Goal: Information Seeking & Learning: Obtain resource

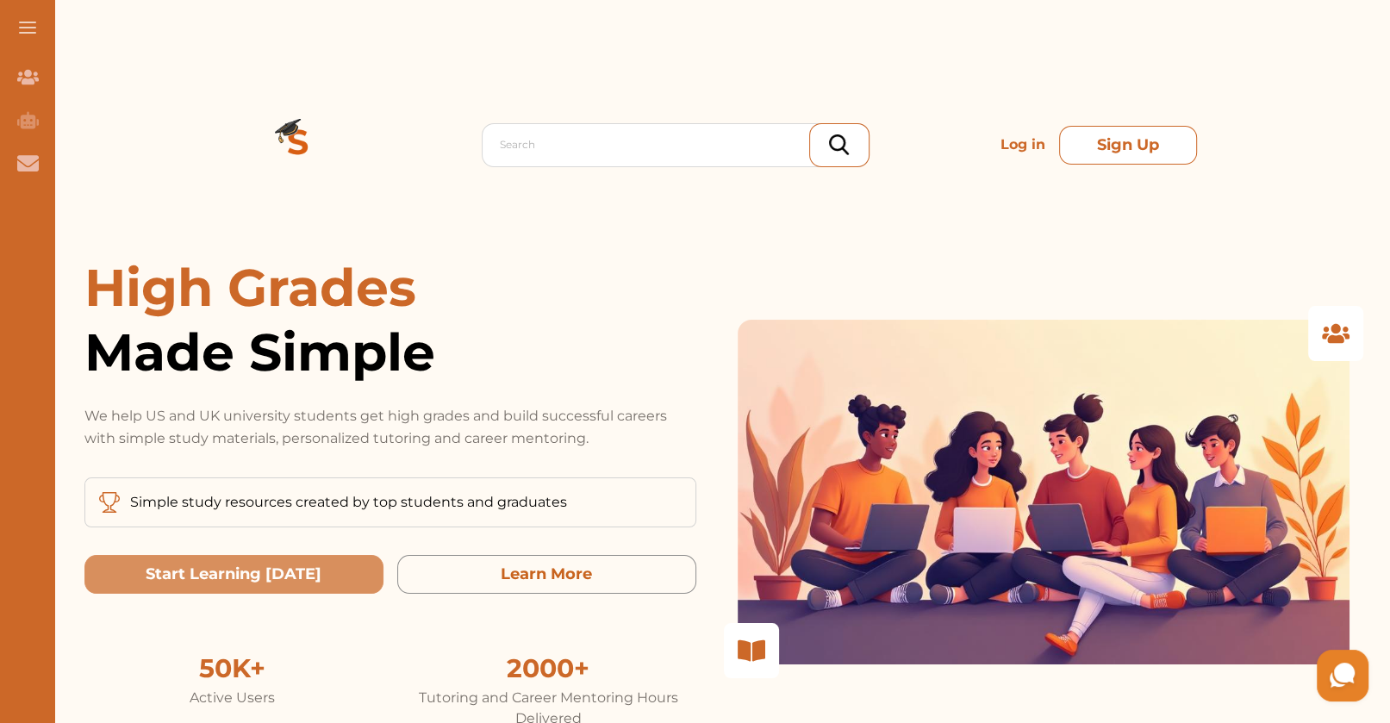
click at [1132, 126] on button "Sign Up" at bounding box center [1128, 145] width 138 height 39
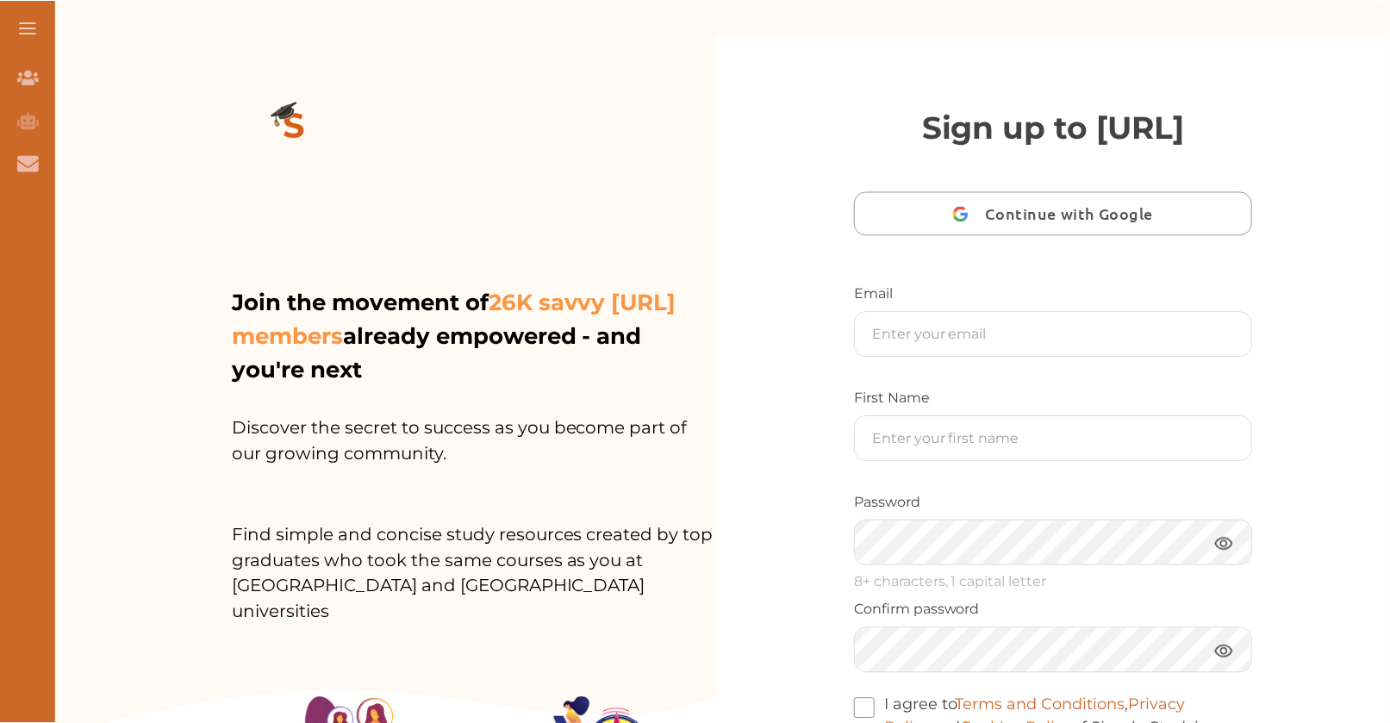
scroll to position [221, 0]
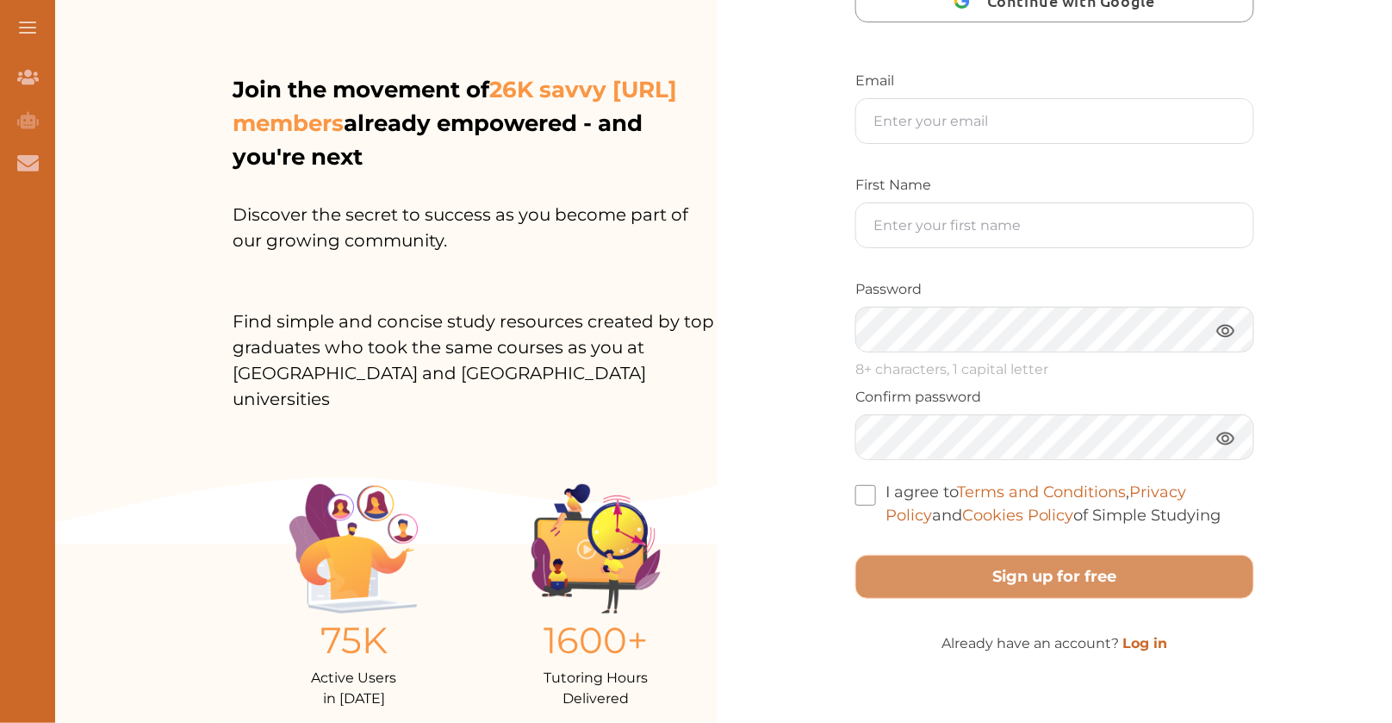
click at [1143, 646] on link "Log in" at bounding box center [1146, 643] width 45 height 16
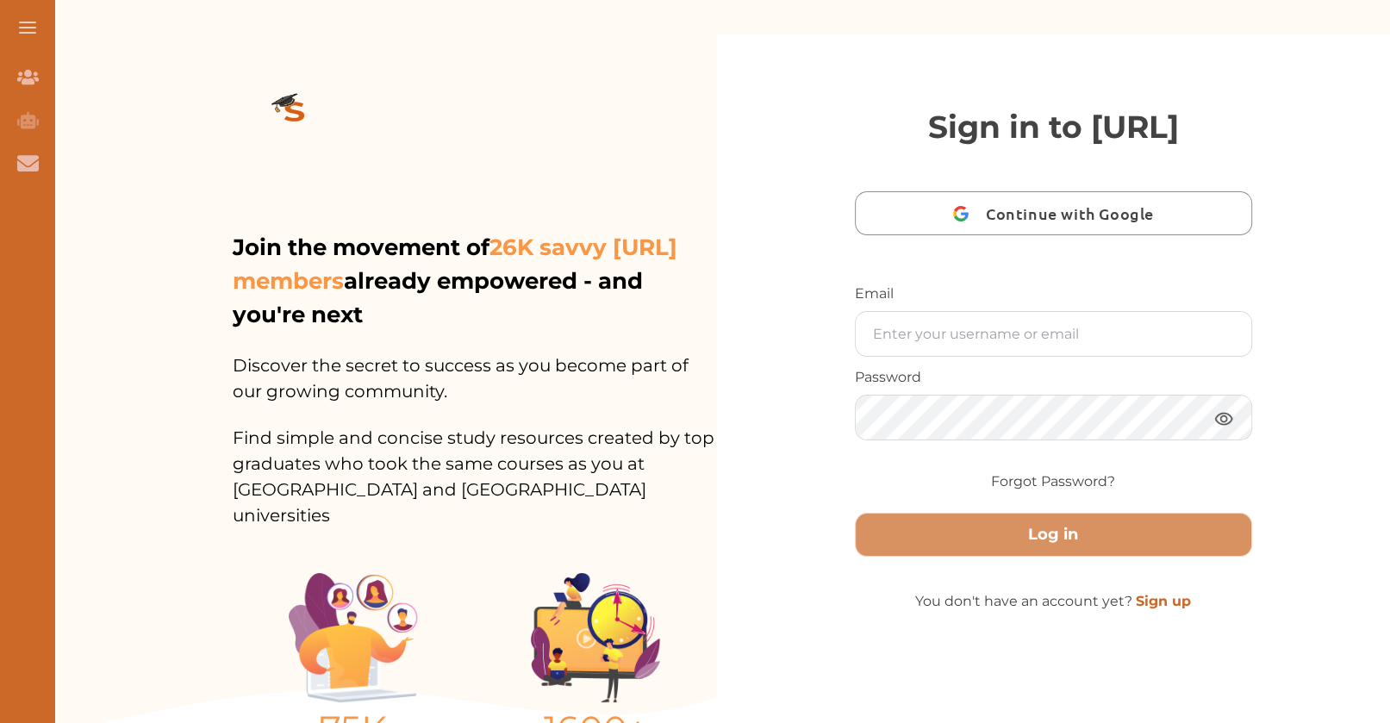
click at [306, 70] on img at bounding box center [295, 113] width 124 height 96
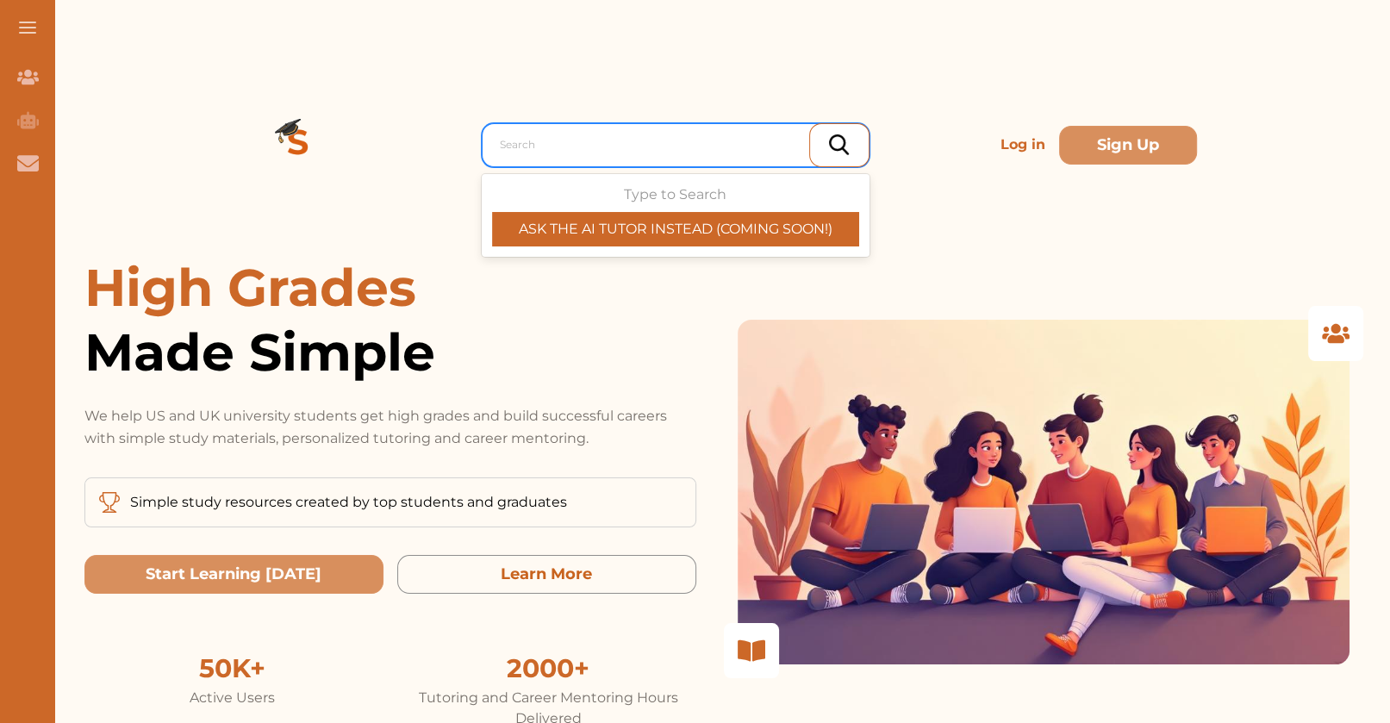
click at [751, 126] on div "Search" at bounding box center [676, 145] width 388 height 44
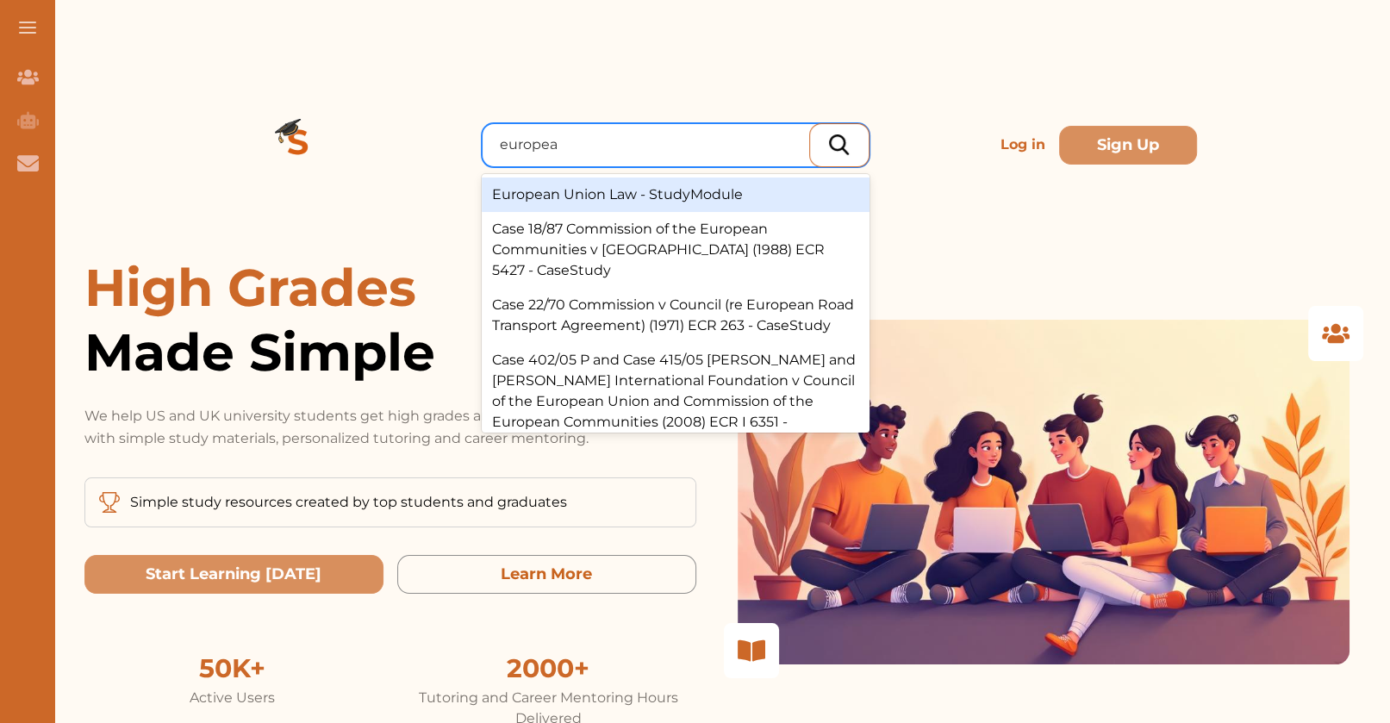
type input "european"
click at [701, 177] on div "European Union Law - StudyModule" at bounding box center [676, 194] width 388 height 34
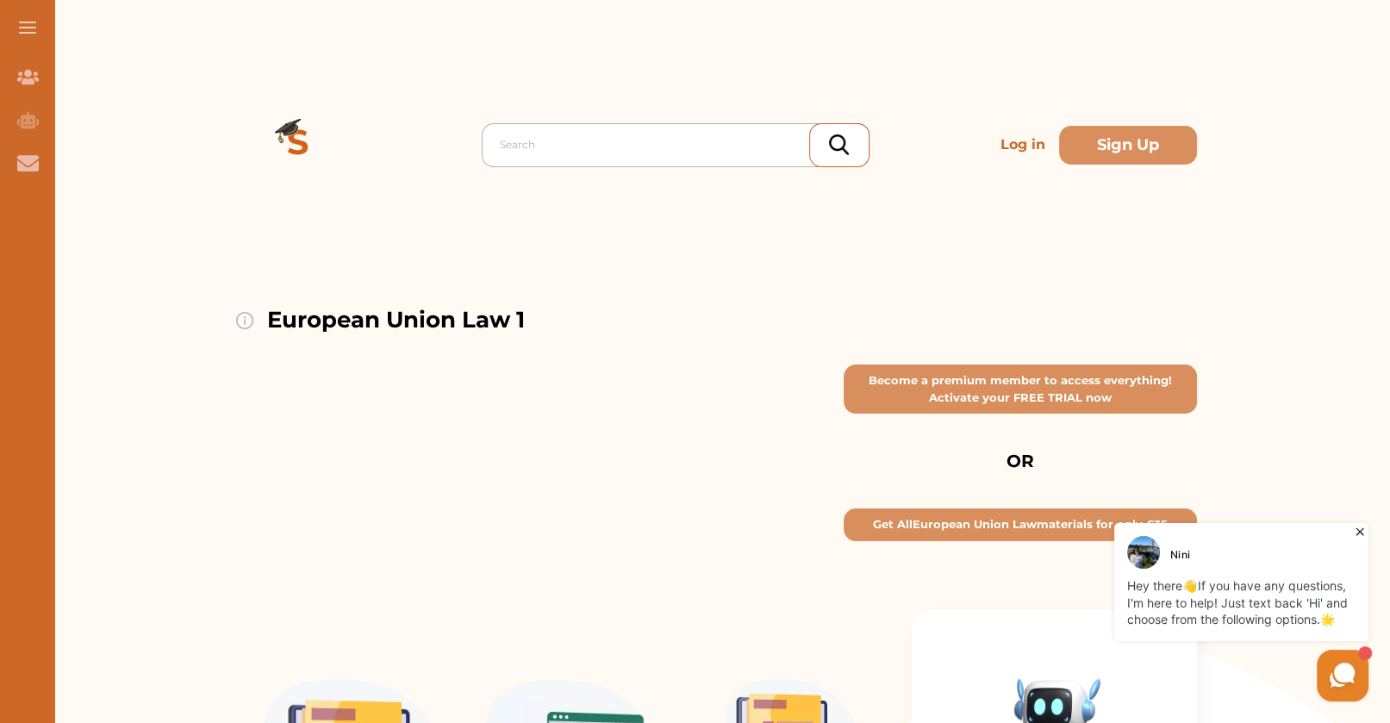
click at [513, 133] on div at bounding box center [680, 145] width 360 height 24
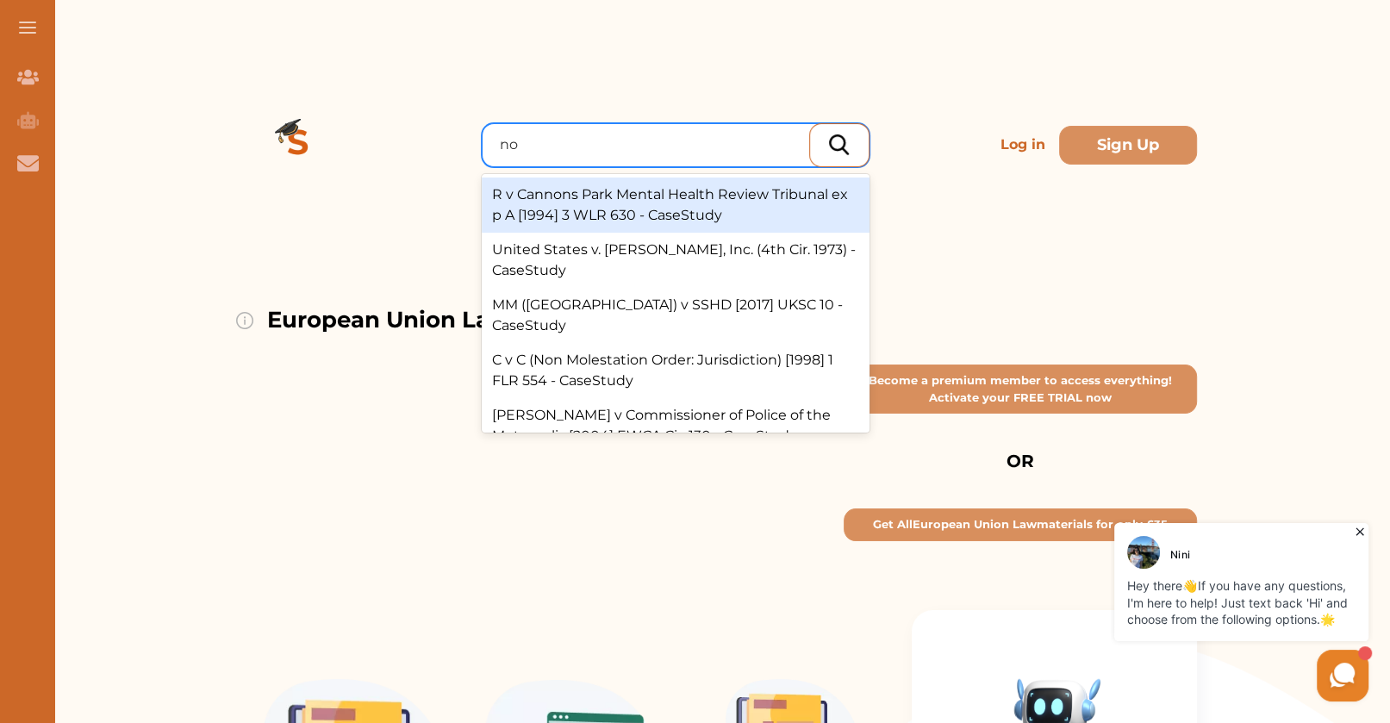
type input "n"
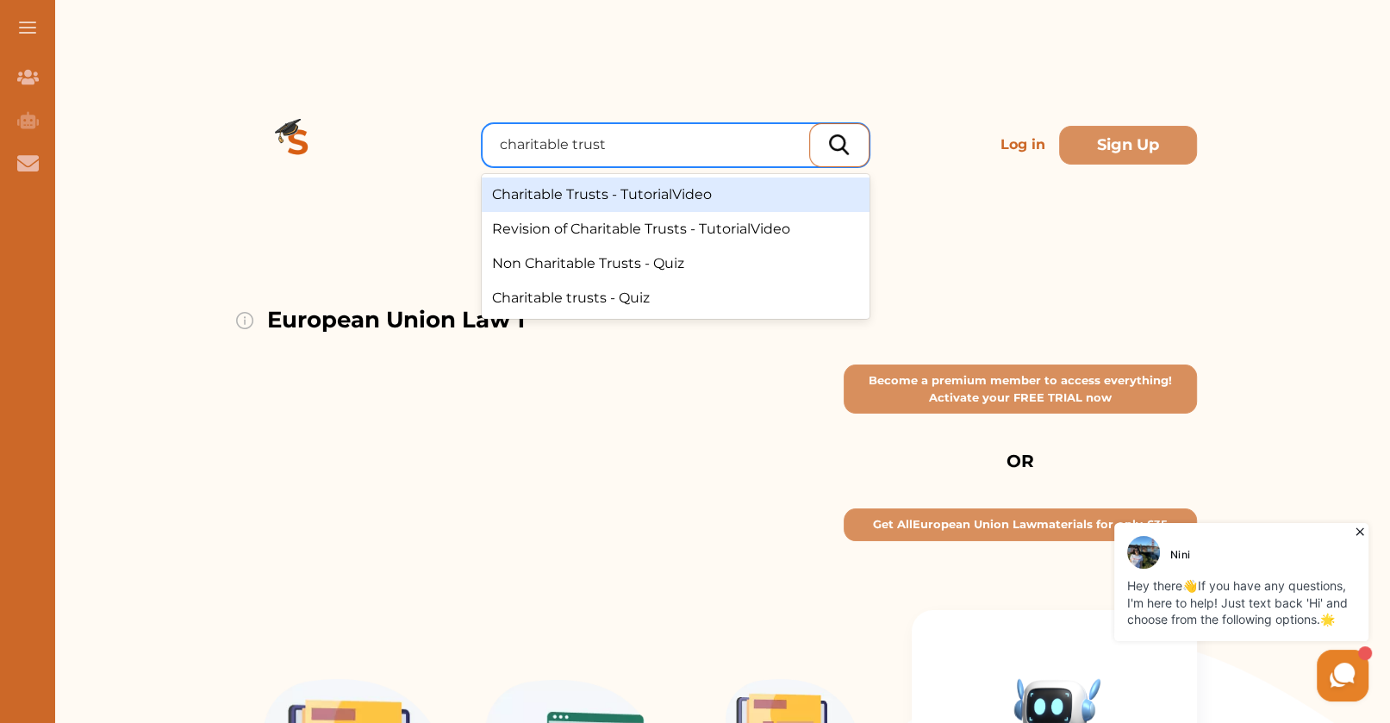
click at [500, 134] on input "charitable trust" at bounding box center [554, 144] width 109 height 21
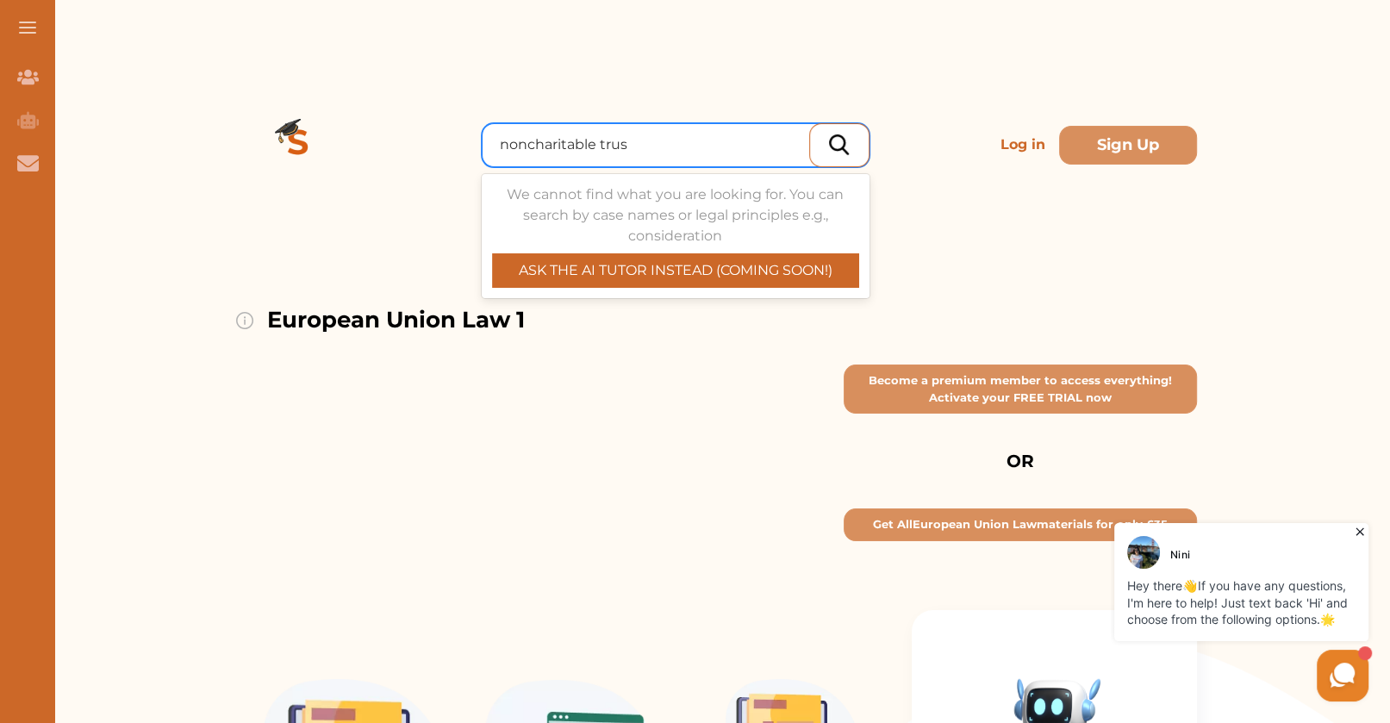
type input "non charitable trust"
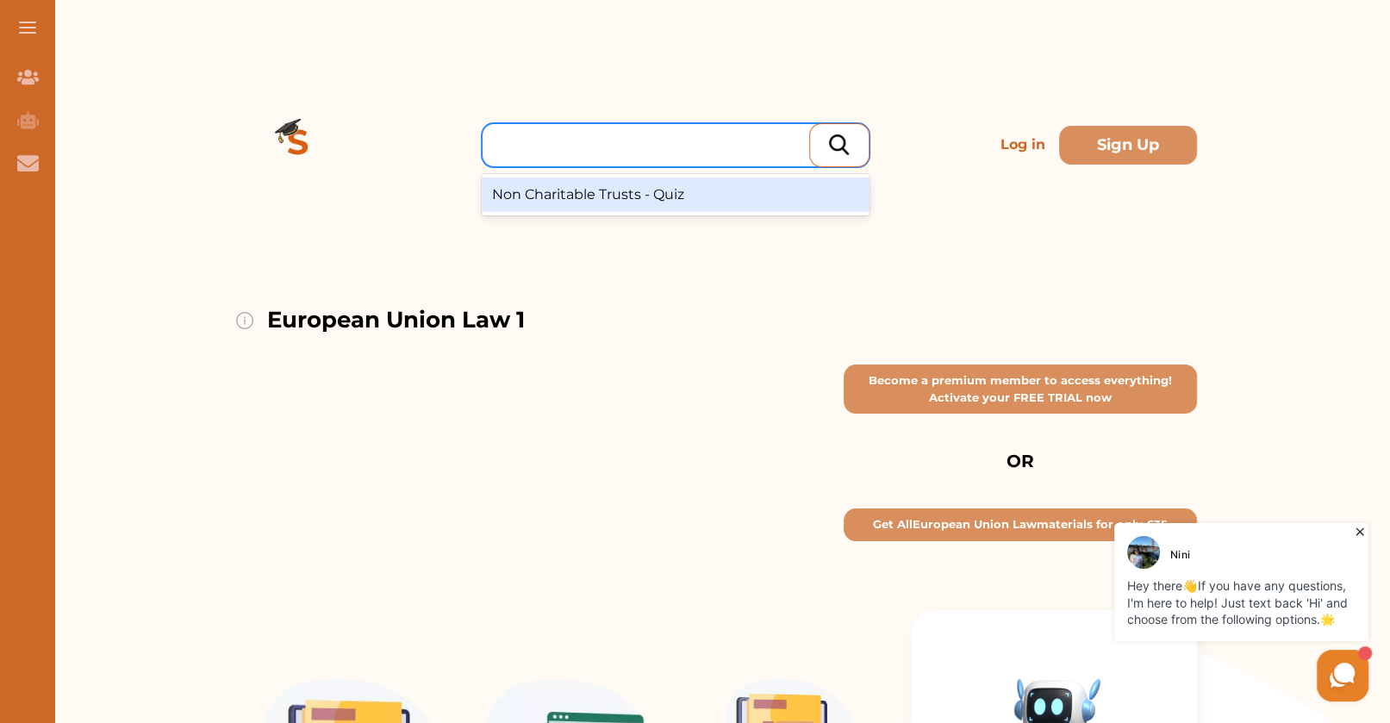
click at [677, 133] on div at bounding box center [680, 145] width 360 height 24
type input "non charitable"
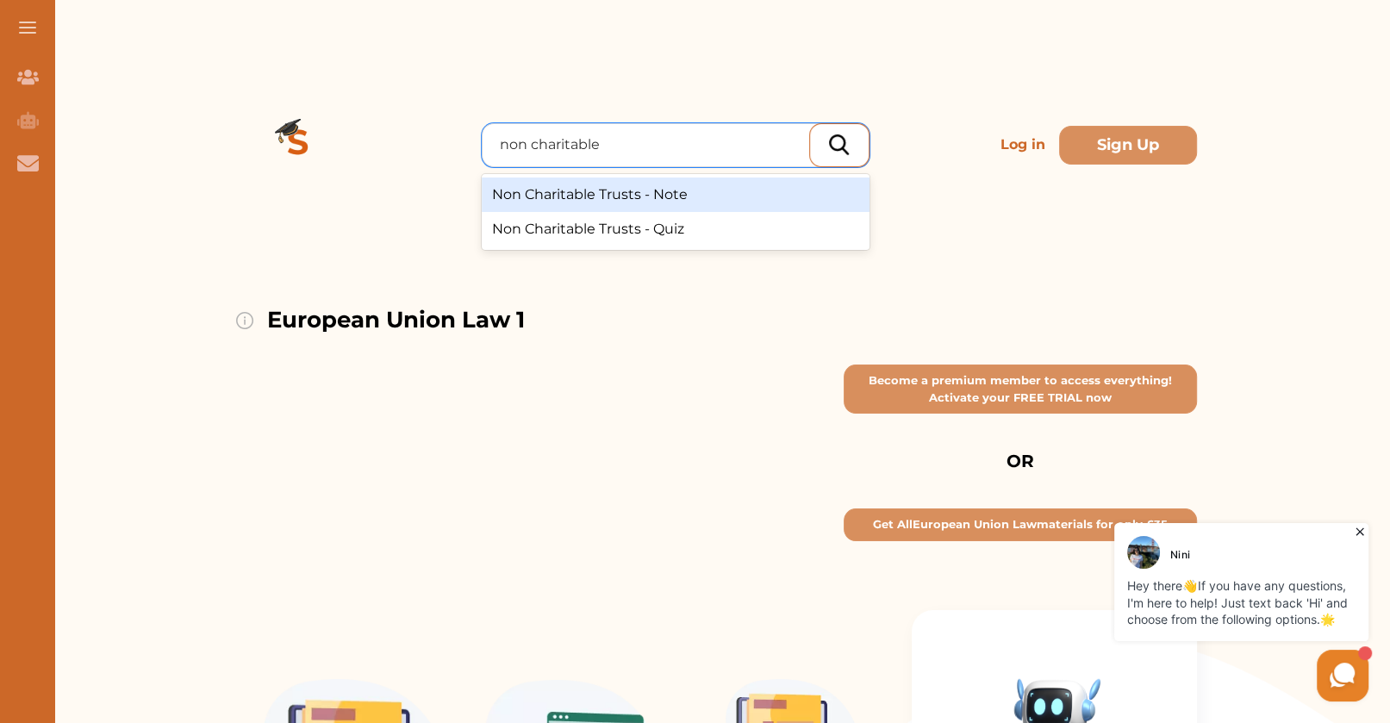
click at [715, 177] on div "Non Charitable Trusts - Note" at bounding box center [676, 194] width 388 height 34
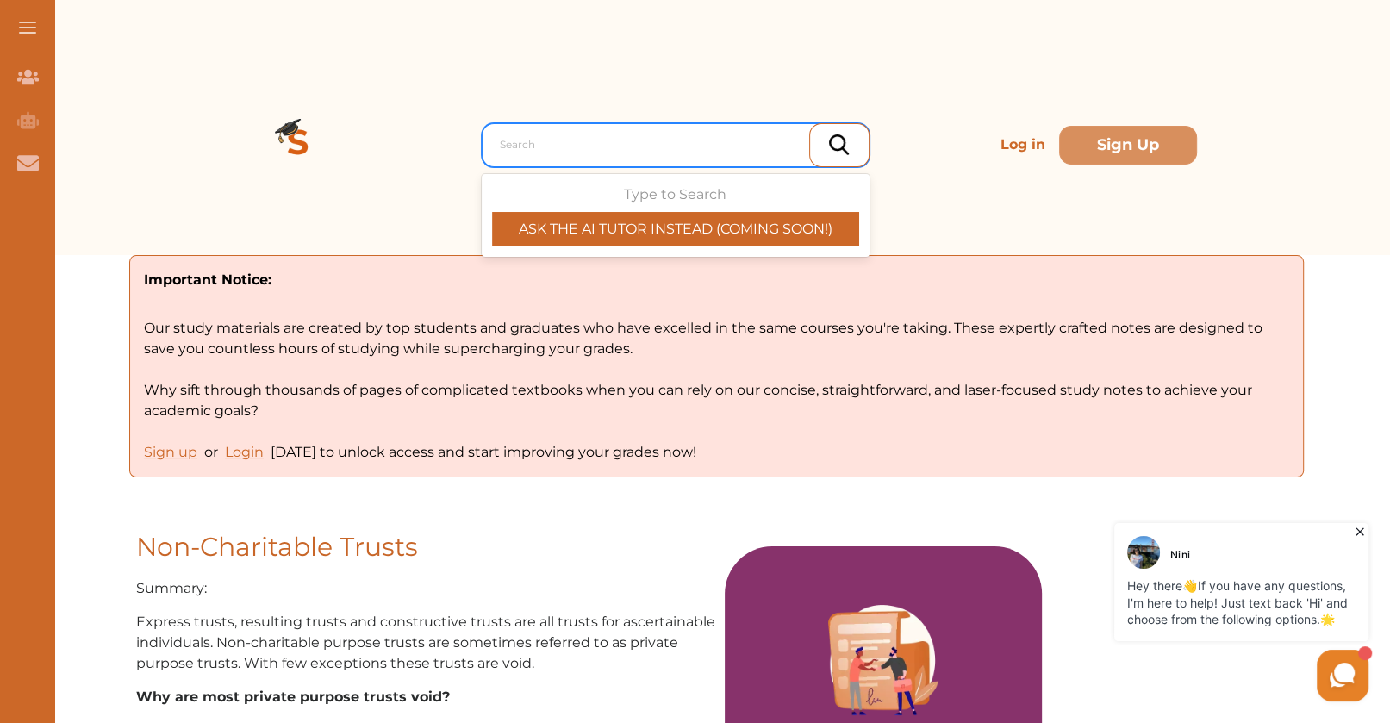
click at [589, 133] on div at bounding box center [680, 145] width 360 height 24
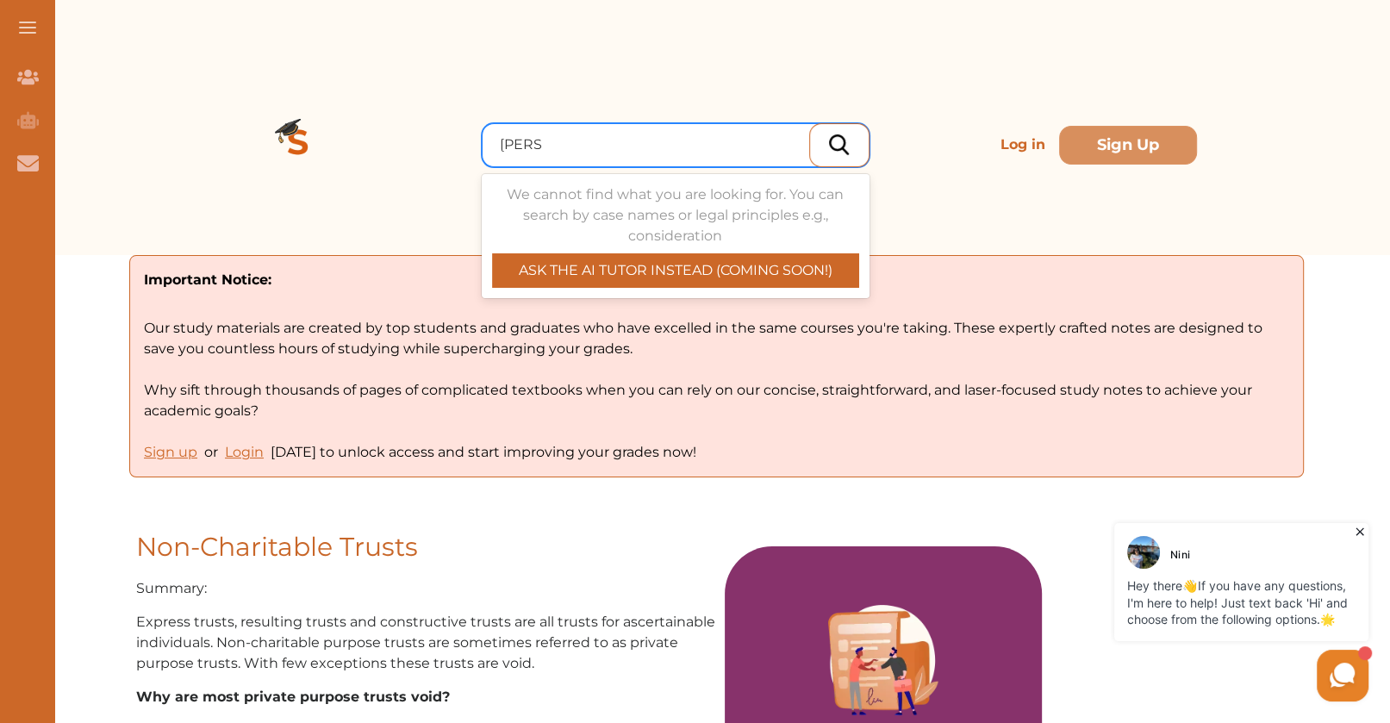
type input "mistake"
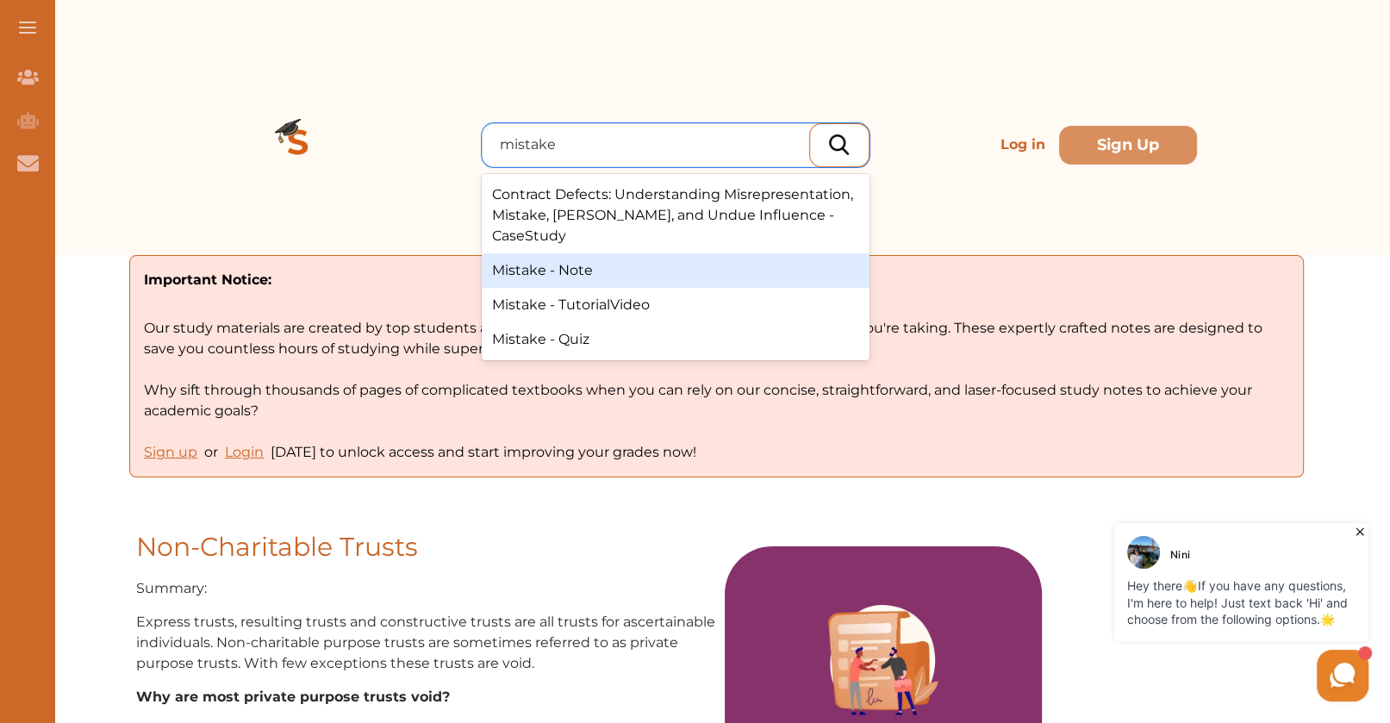
click at [679, 253] on div "Mistake - Note" at bounding box center [676, 270] width 388 height 34
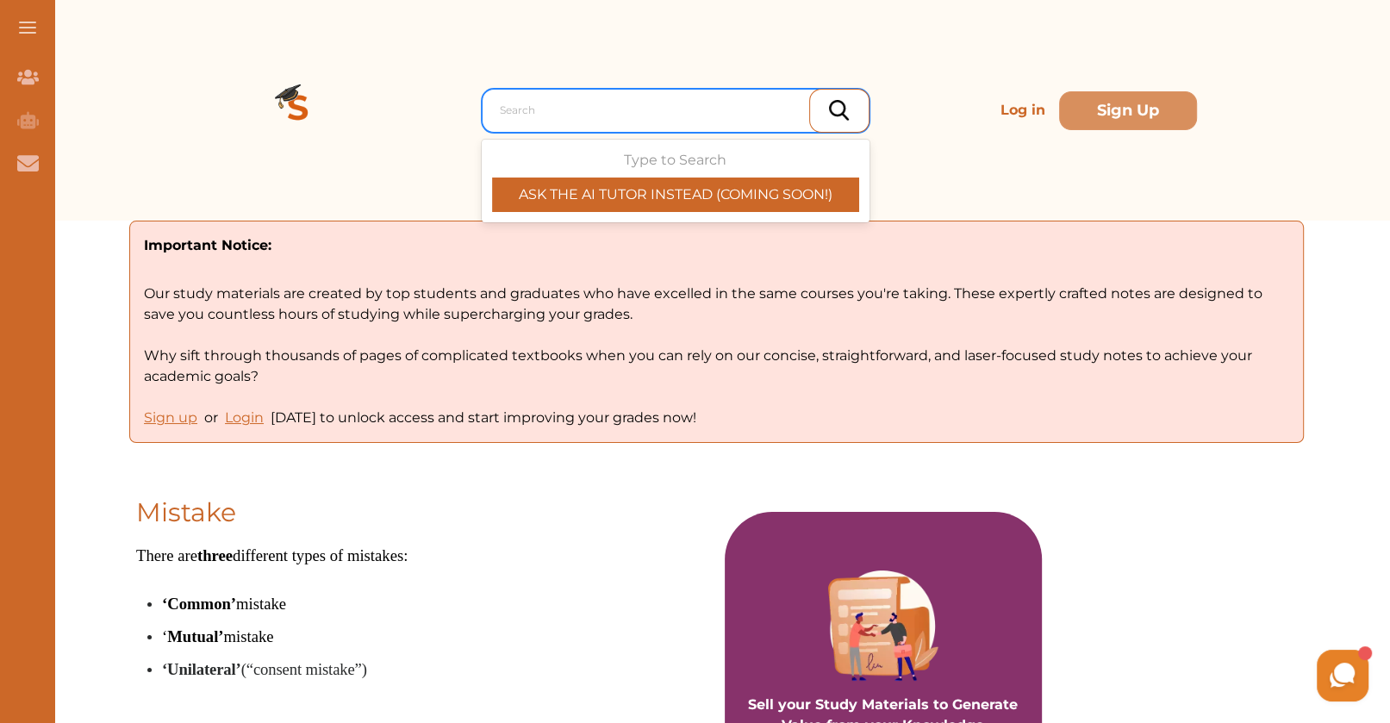
click at [519, 105] on div at bounding box center [680, 110] width 360 height 24
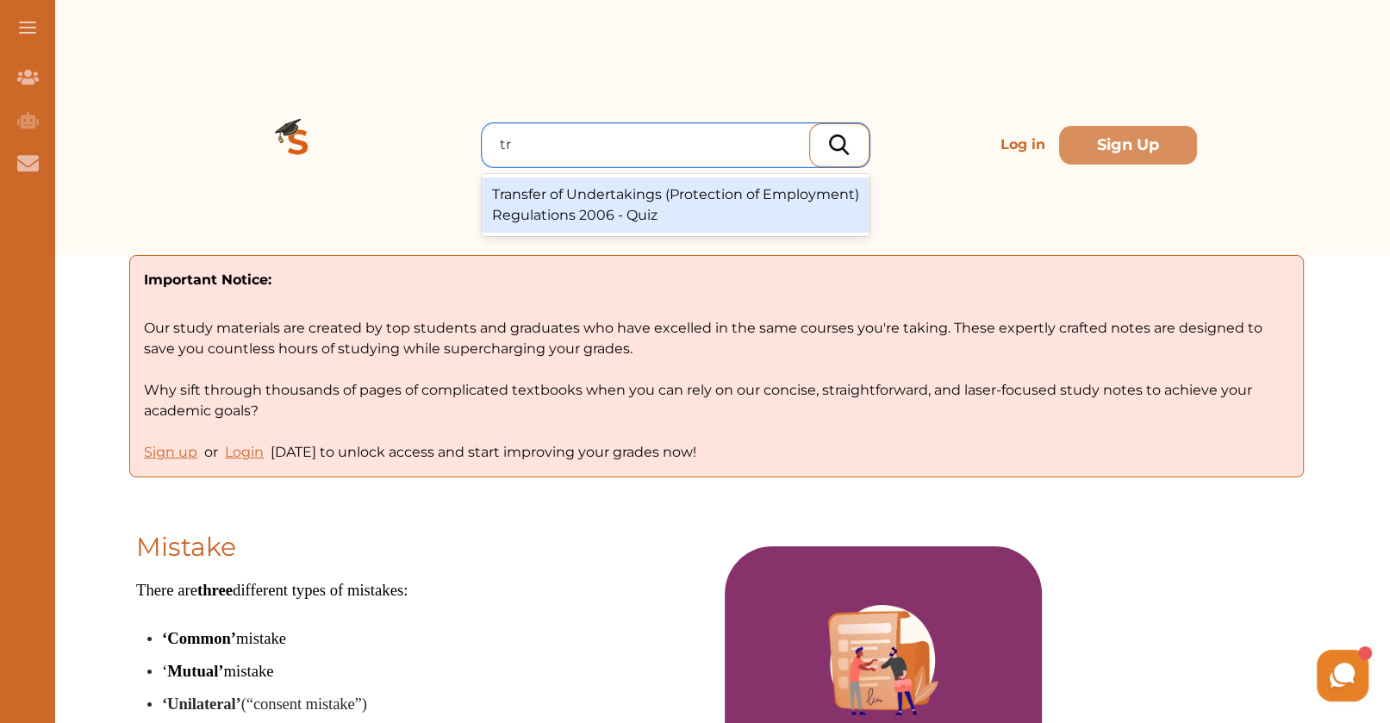
type input "t"
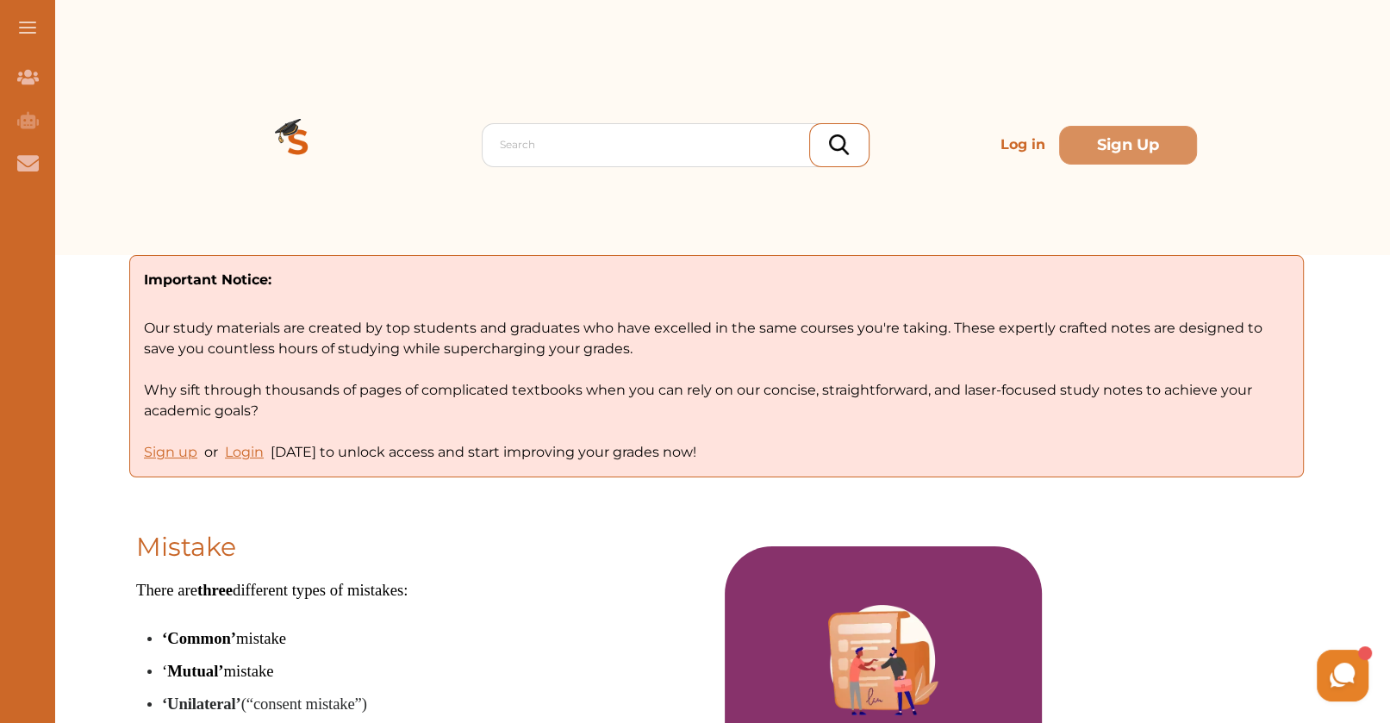
click at [882, 270] on p "Important Notice:" at bounding box center [716, 280] width 1145 height 21
click at [653, 129] on div "Search" at bounding box center [679, 144] width 377 height 31
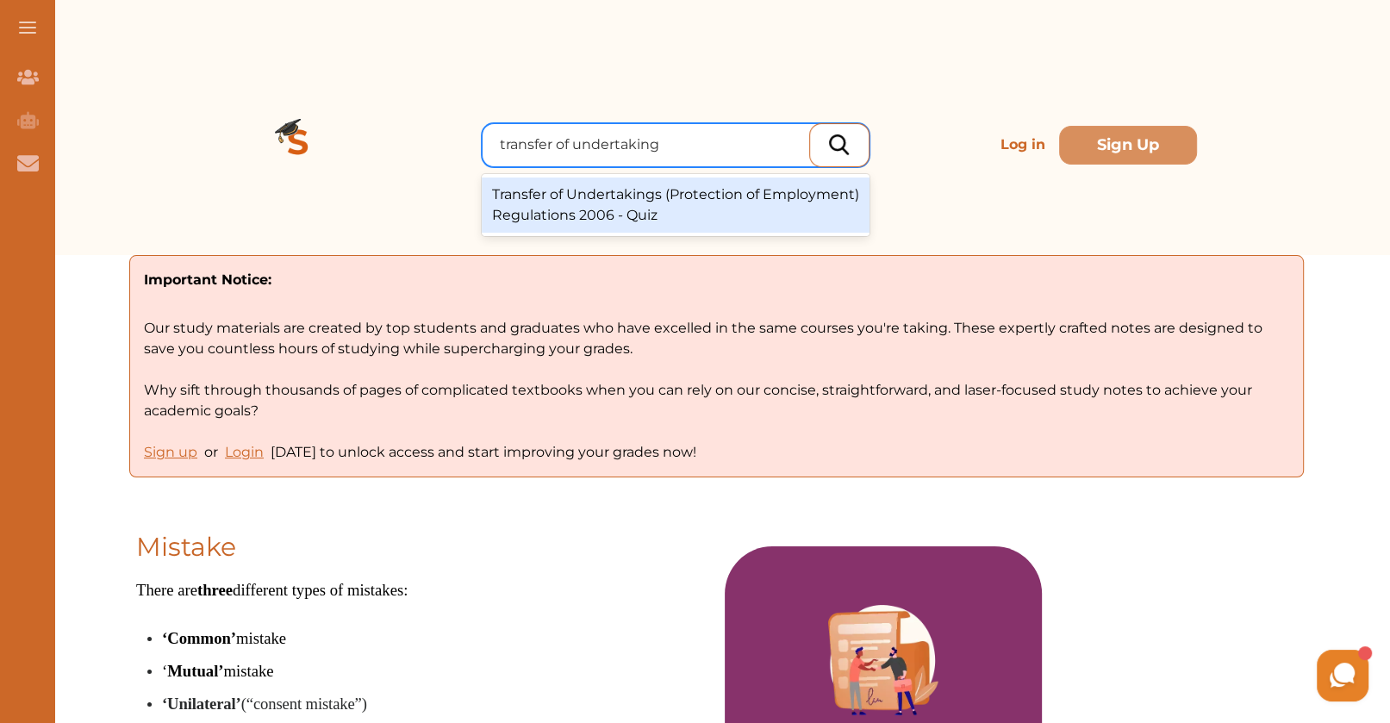
type input "transfer of undertakings"
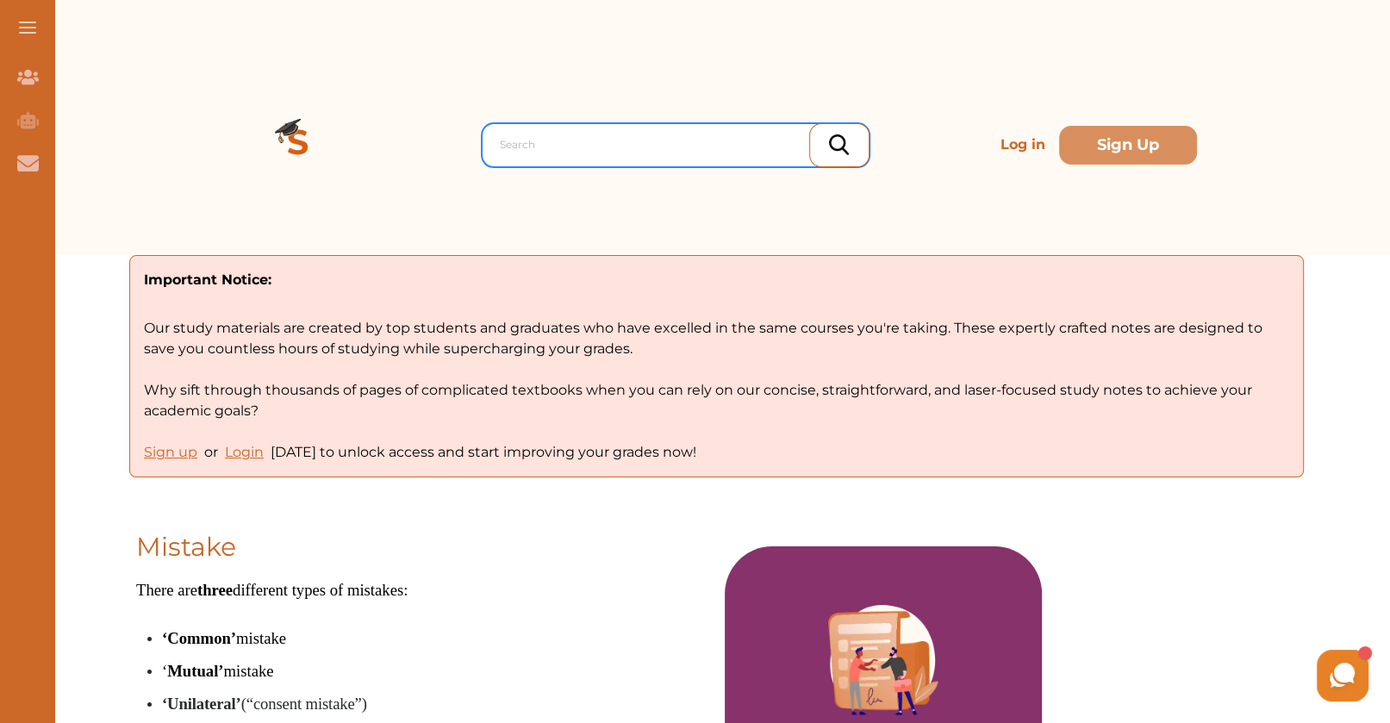
click at [683, 133] on div at bounding box center [680, 145] width 360 height 24
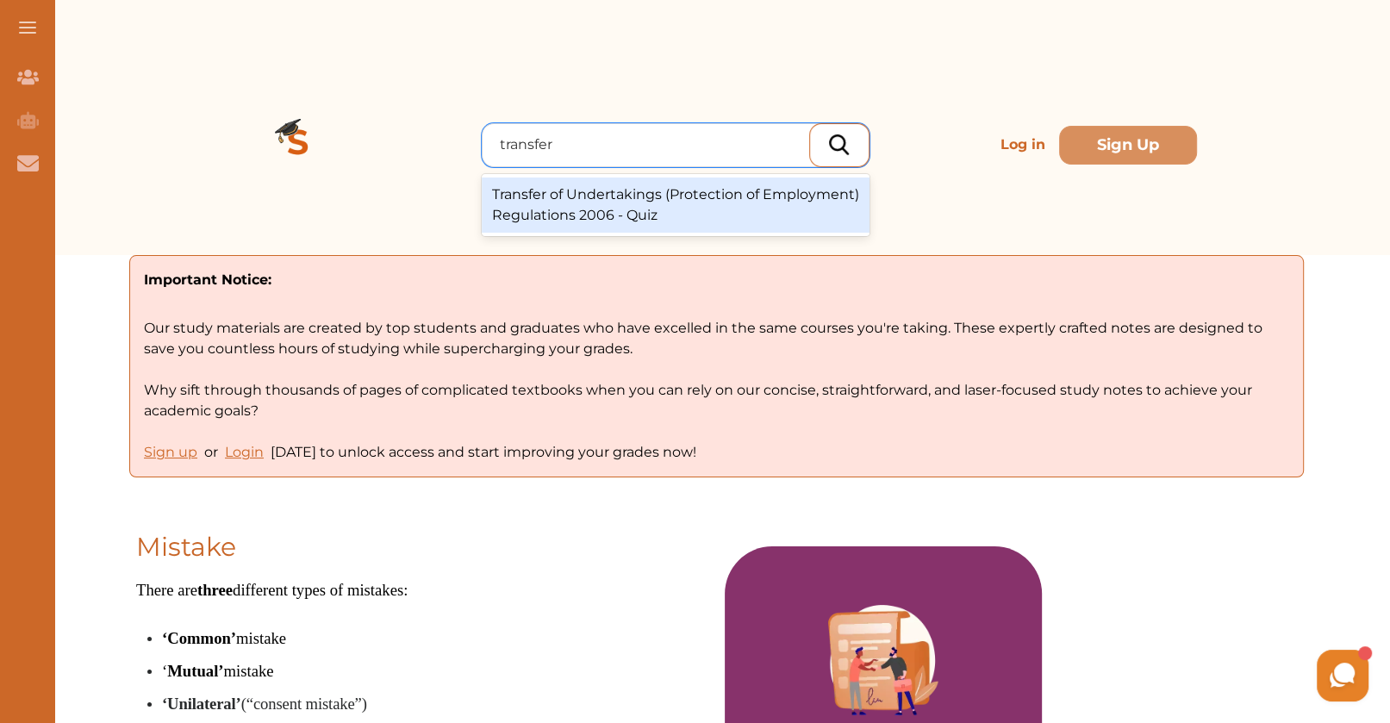
type input "transfer"
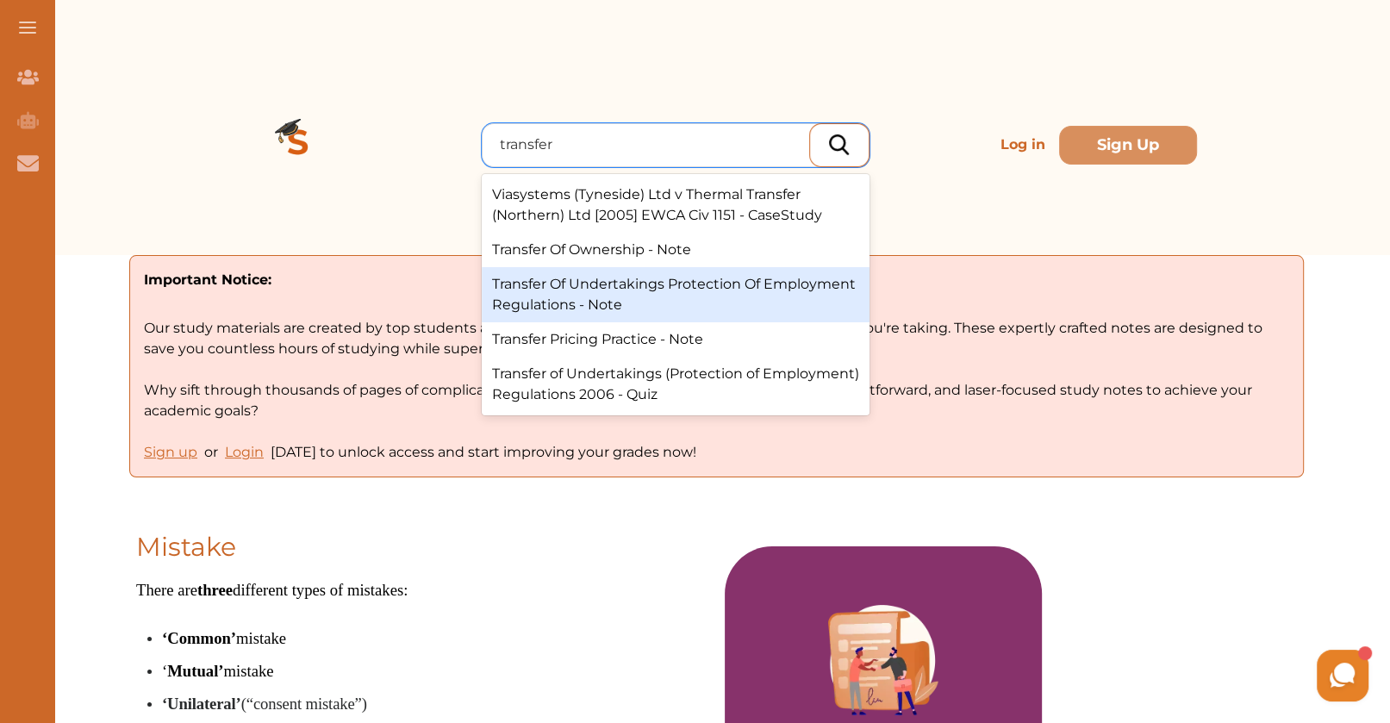
click at [735, 272] on div "Transfer Of Undertakings Protection Of Employment Regulations - Note" at bounding box center [676, 294] width 388 height 55
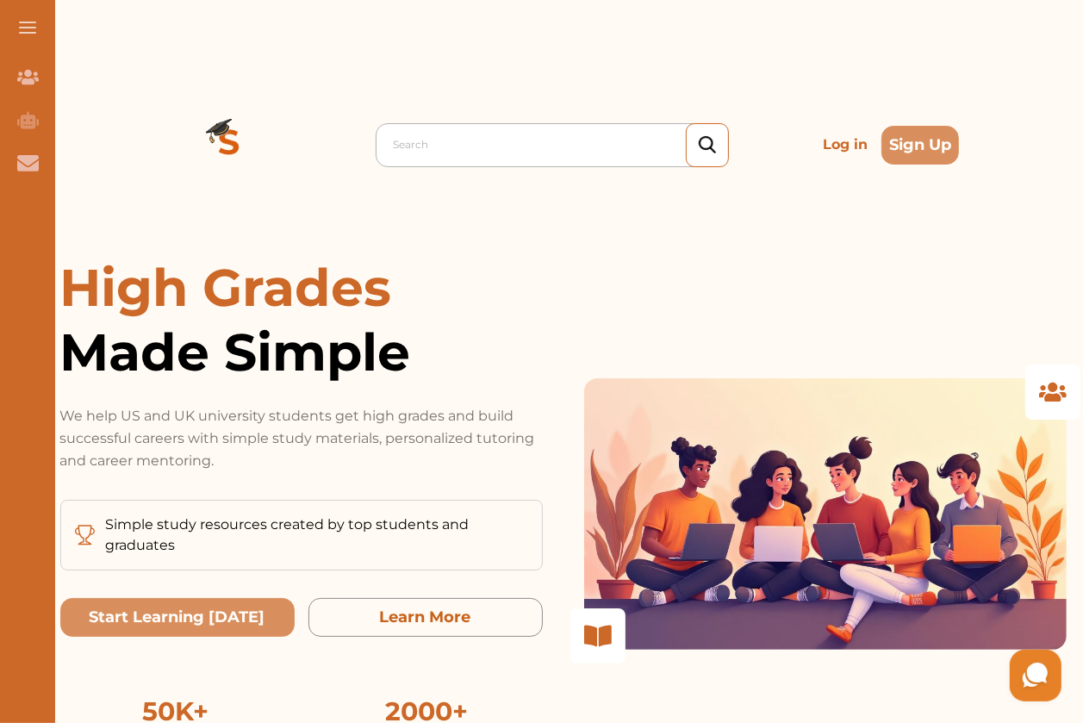
click at [451, 133] on div at bounding box center [557, 145] width 326 height 24
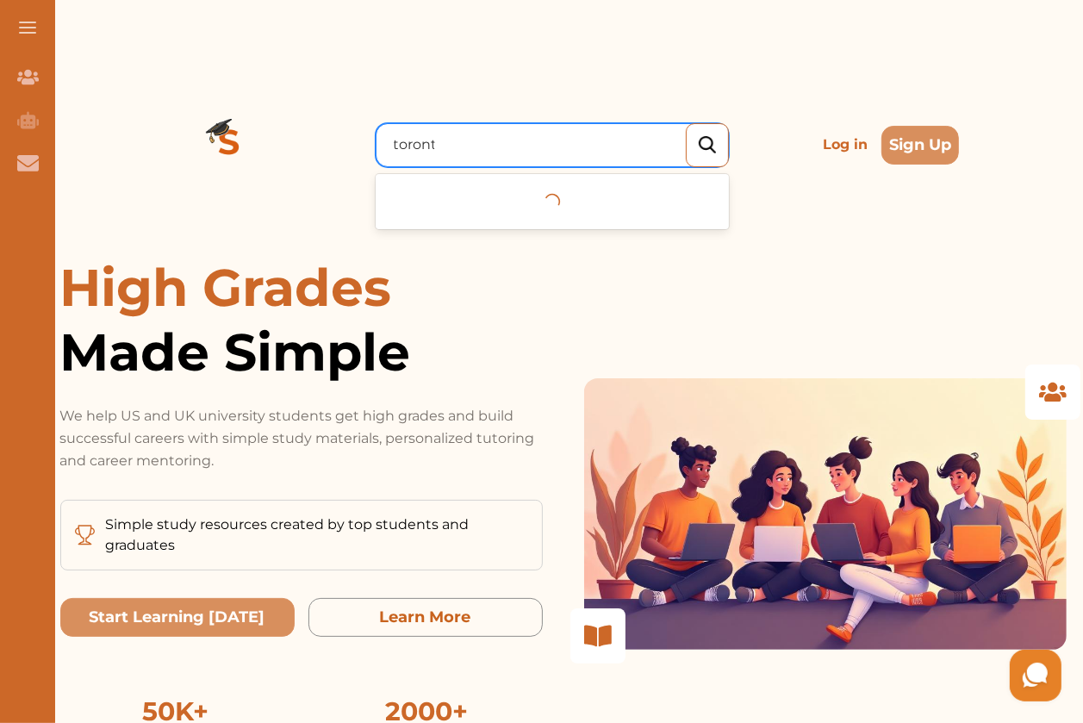
type input "[GEOGRAPHIC_DATA]"
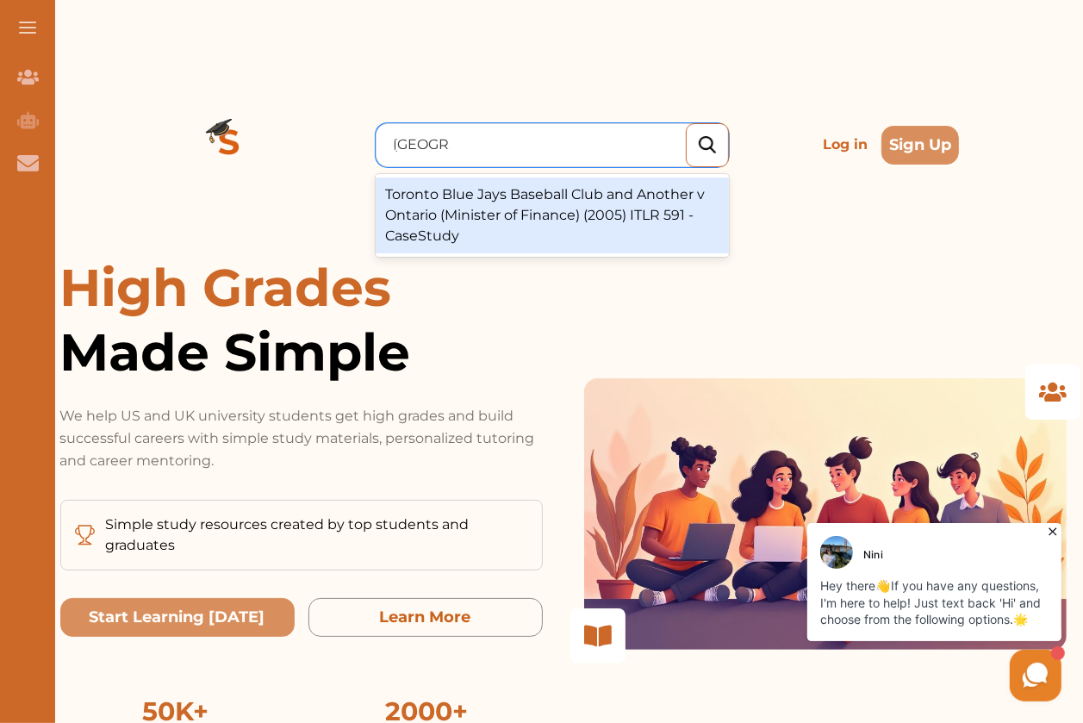
click at [560, 187] on div "Toronto Blue Jays Baseball Club and Another v Ontario (Minister of Finance) (20…" at bounding box center [552, 215] width 353 height 76
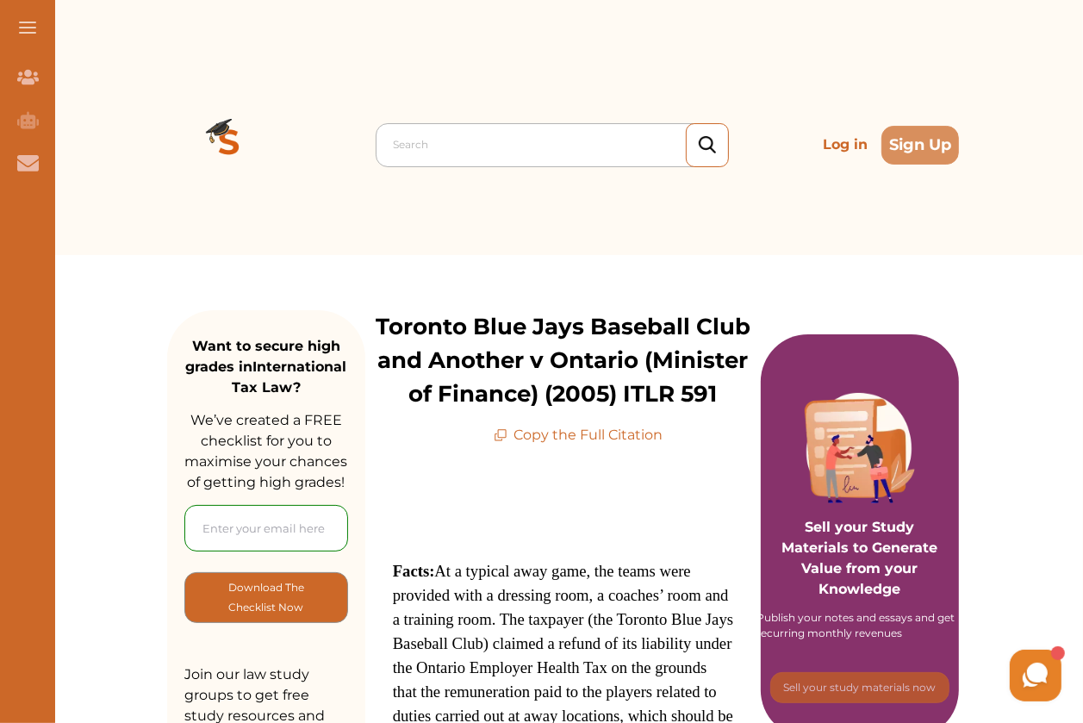
click at [473, 133] on div at bounding box center [557, 145] width 326 height 24
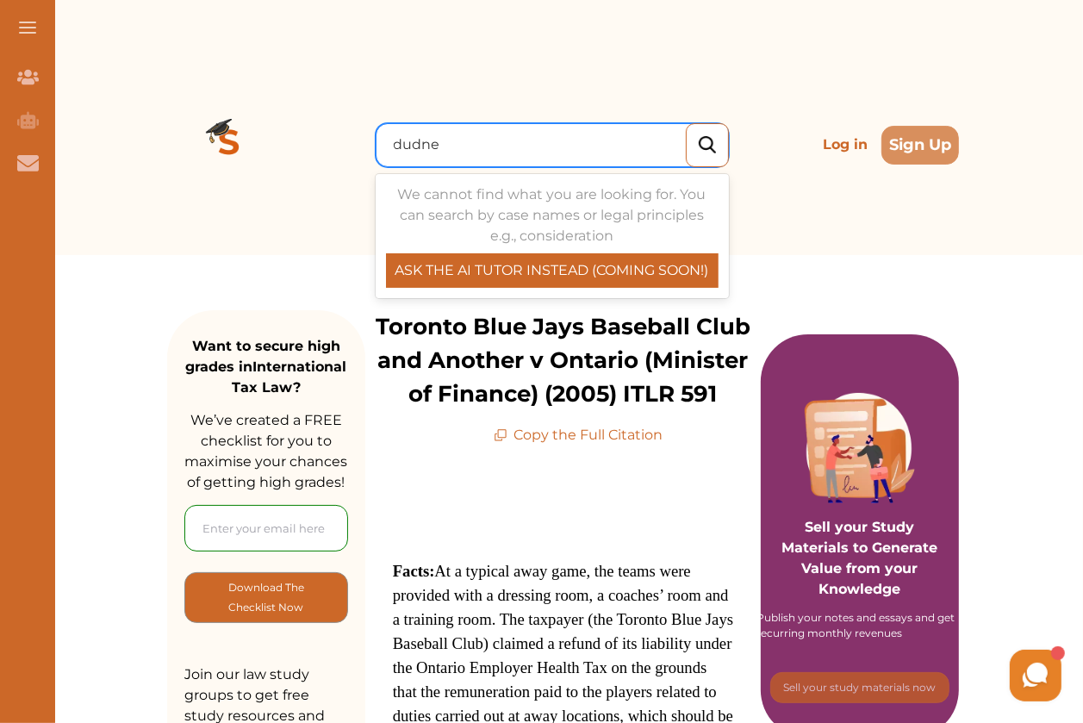
type input "[PERSON_NAME]"
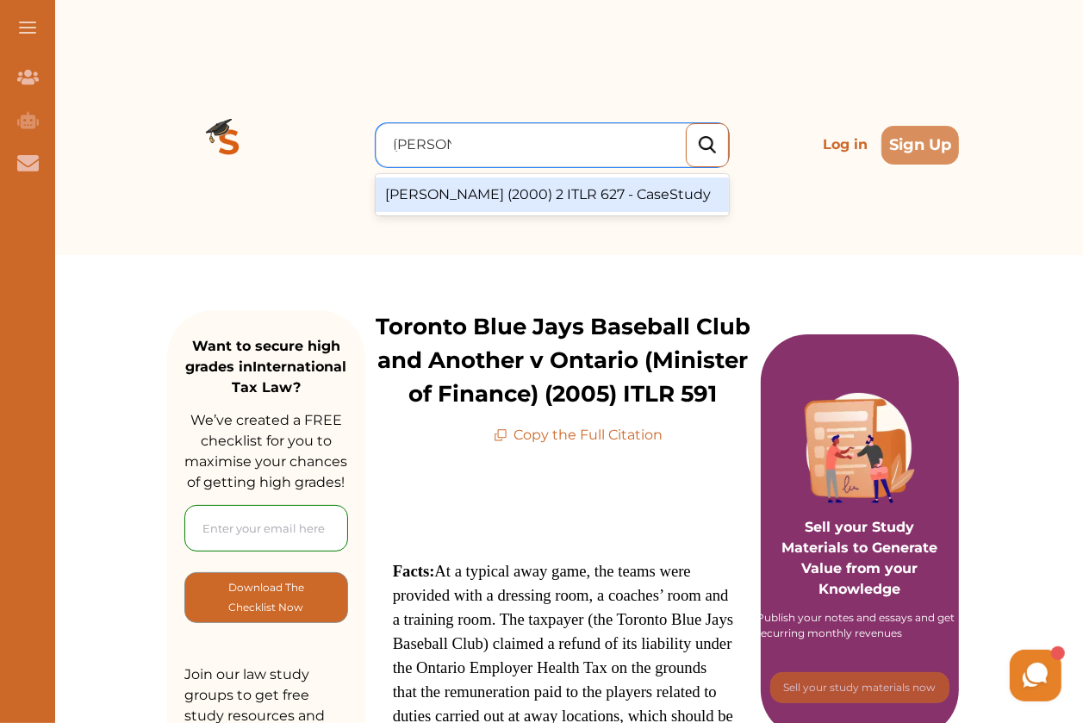
click at [495, 177] on div "[PERSON_NAME] (2000) 2 ITLR 627 - CaseStudy" at bounding box center [552, 194] width 353 height 34
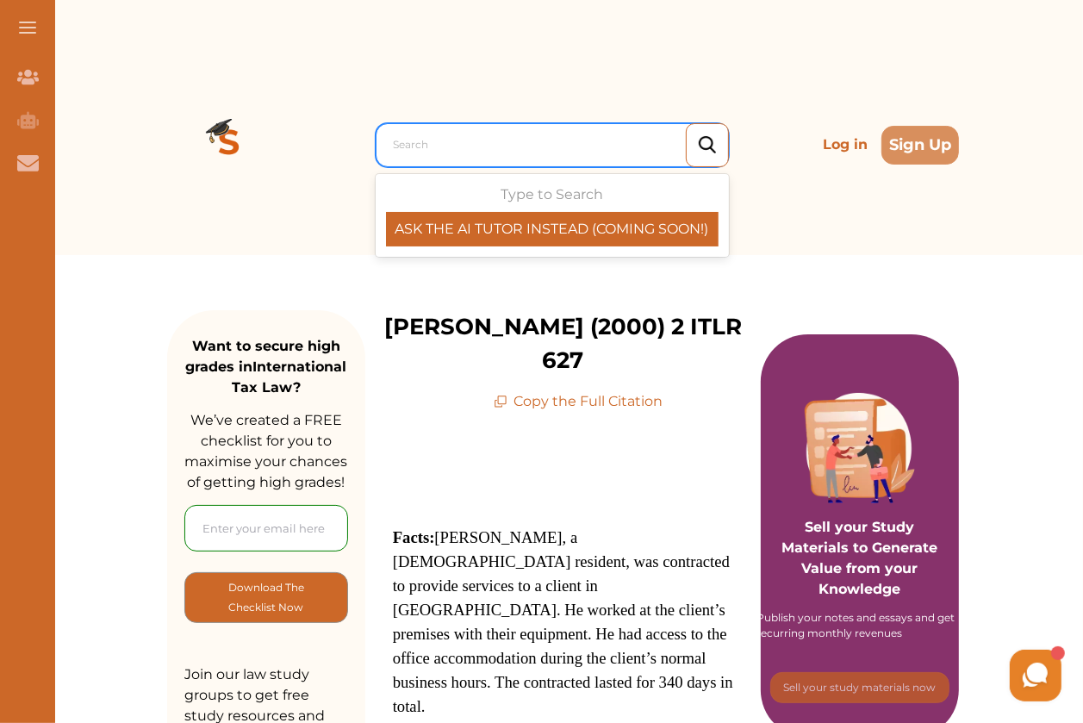
click at [485, 133] on div at bounding box center [557, 145] width 326 height 24
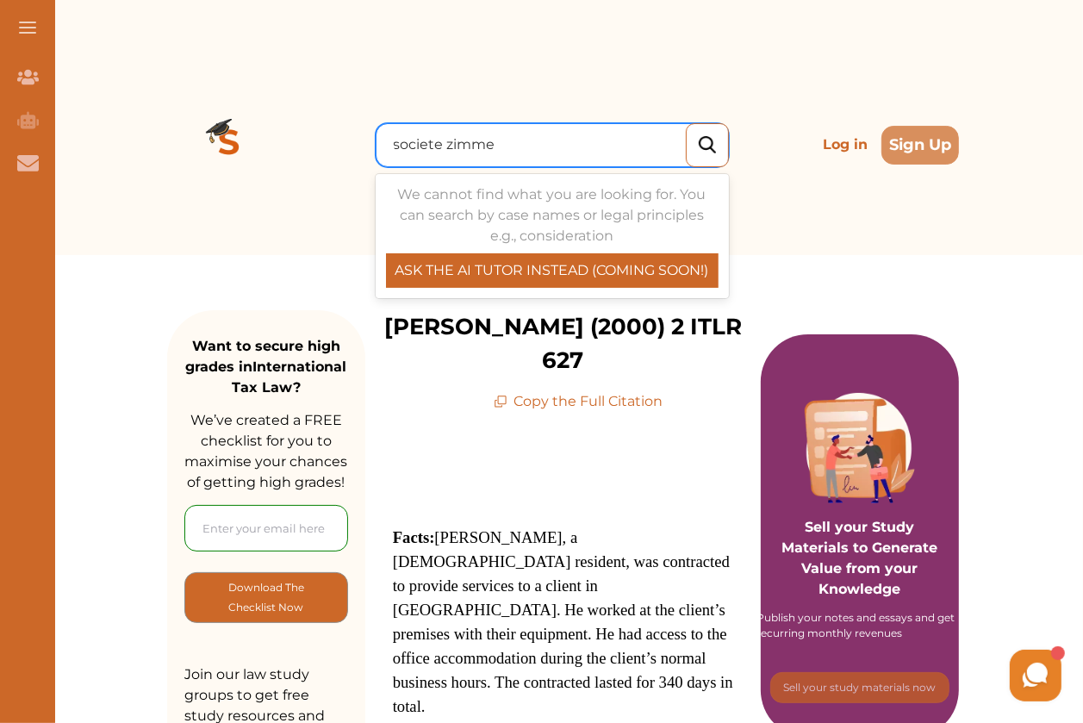
type input "societe [PERSON_NAME]"
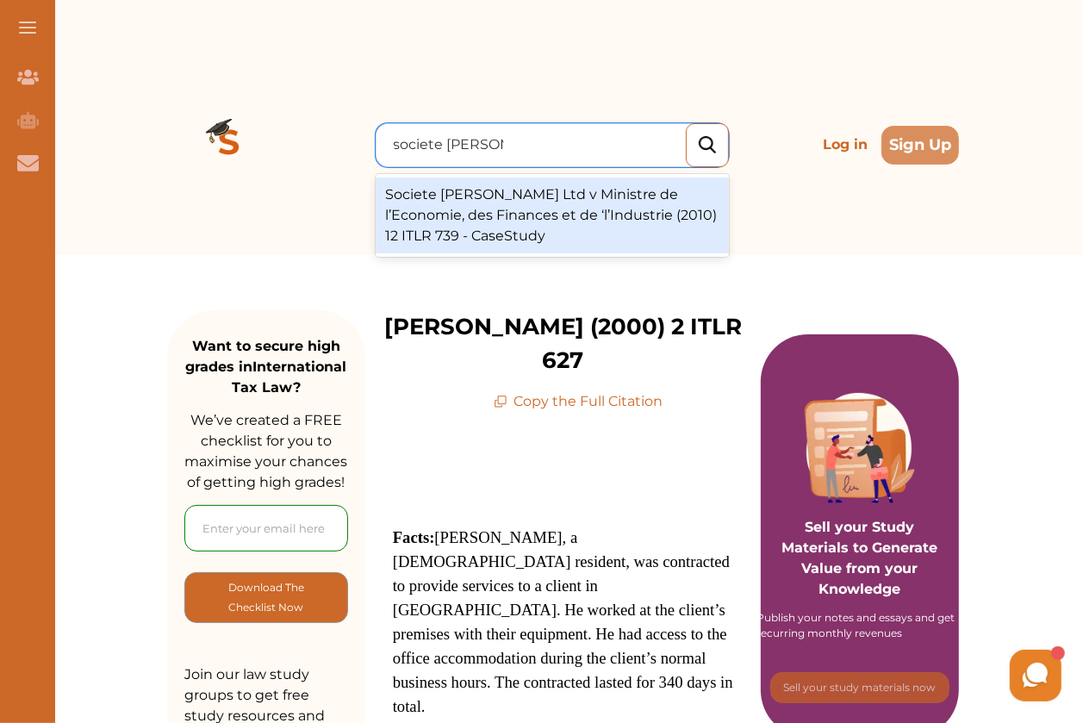
click at [536, 184] on div "Societe [PERSON_NAME] Ltd v Ministre de l’Economie, des Finances et de ‘l’Indus…" at bounding box center [552, 215] width 353 height 76
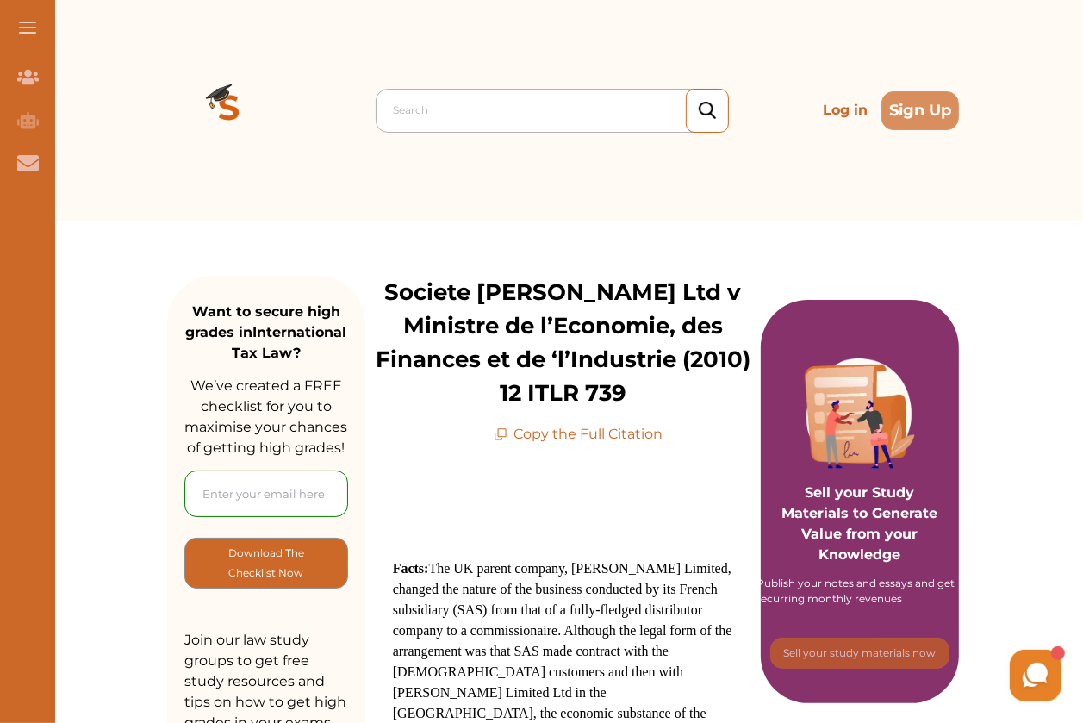
click at [473, 111] on div at bounding box center [557, 110] width 326 height 24
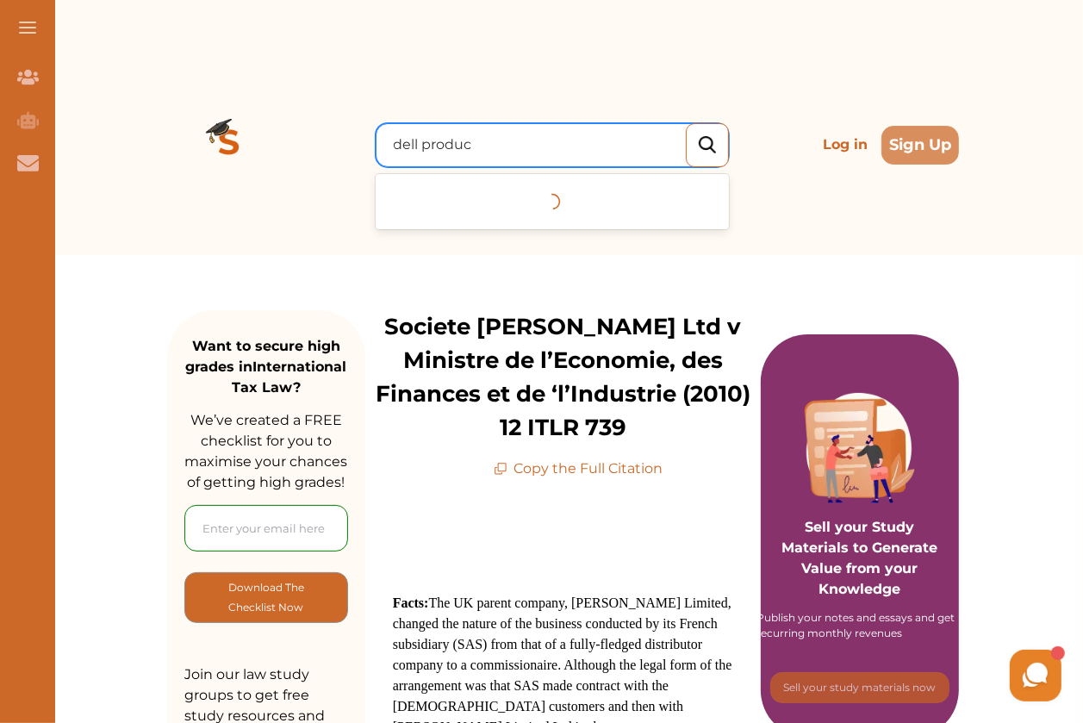
type input "dell product"
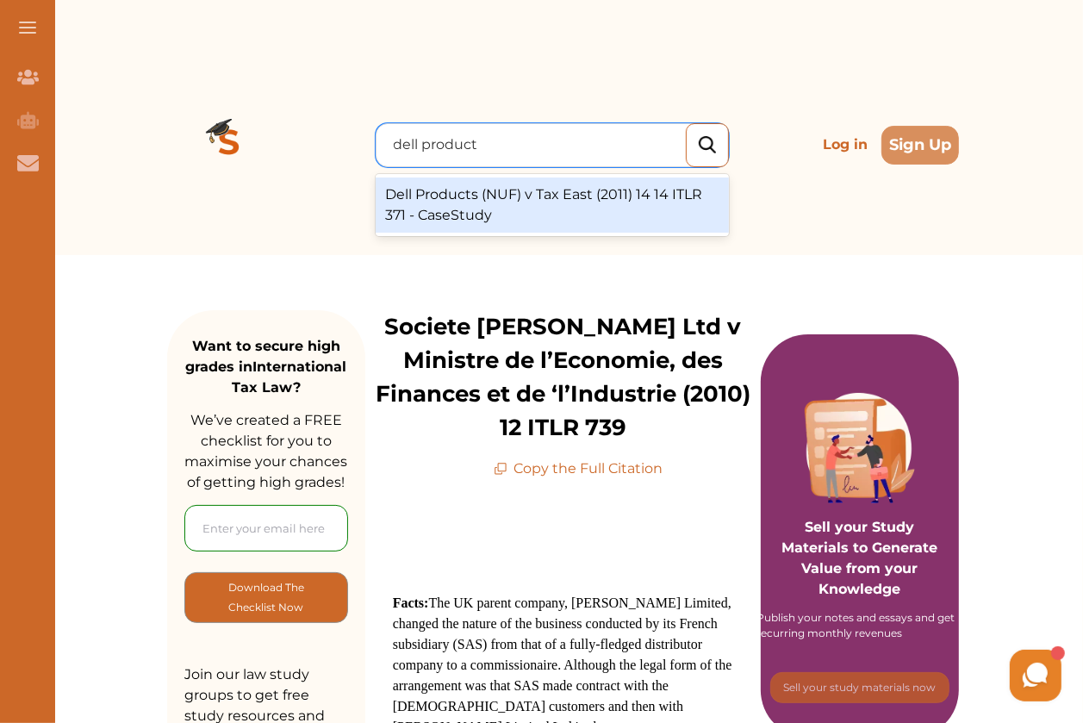
click at [532, 177] on div "Dell Products (NUF) v Tax East (2011) 14 14 ITLR 371 - CaseStudy" at bounding box center [552, 204] width 353 height 55
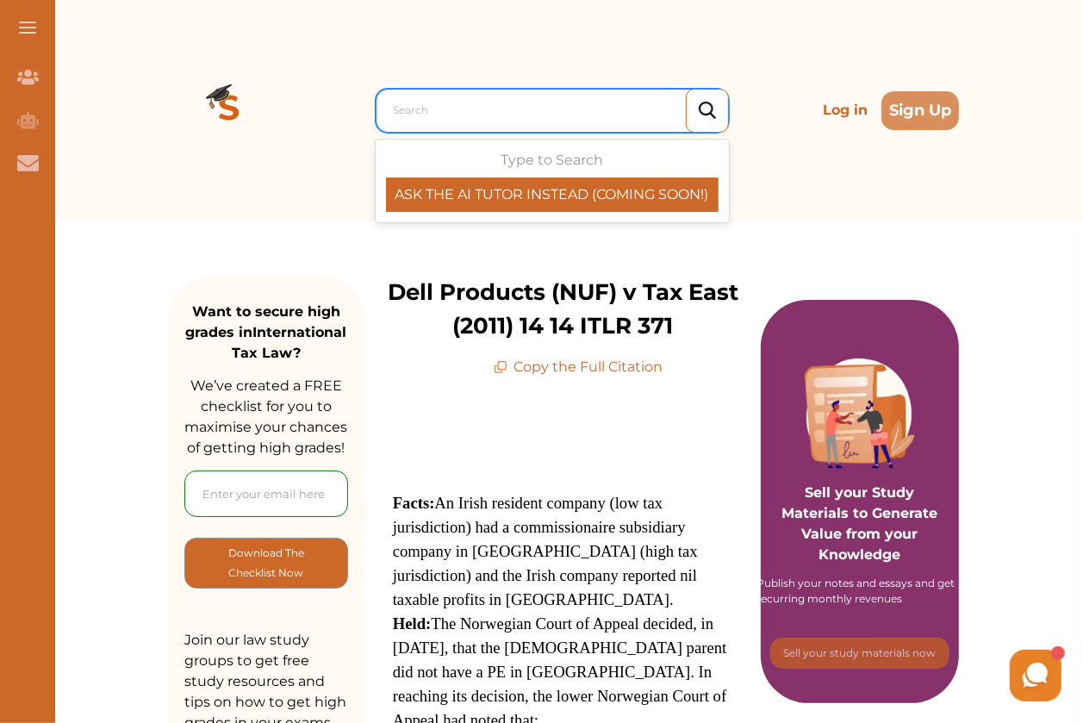
click at [415, 109] on div at bounding box center [557, 110] width 326 height 24
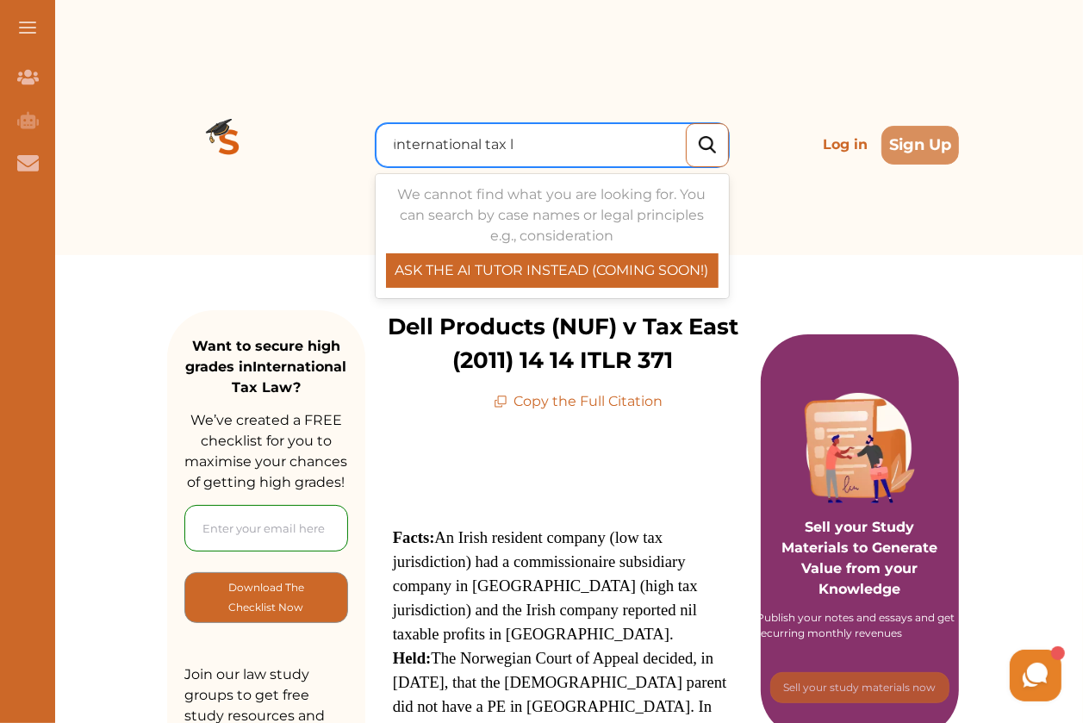
type input "international tax law"
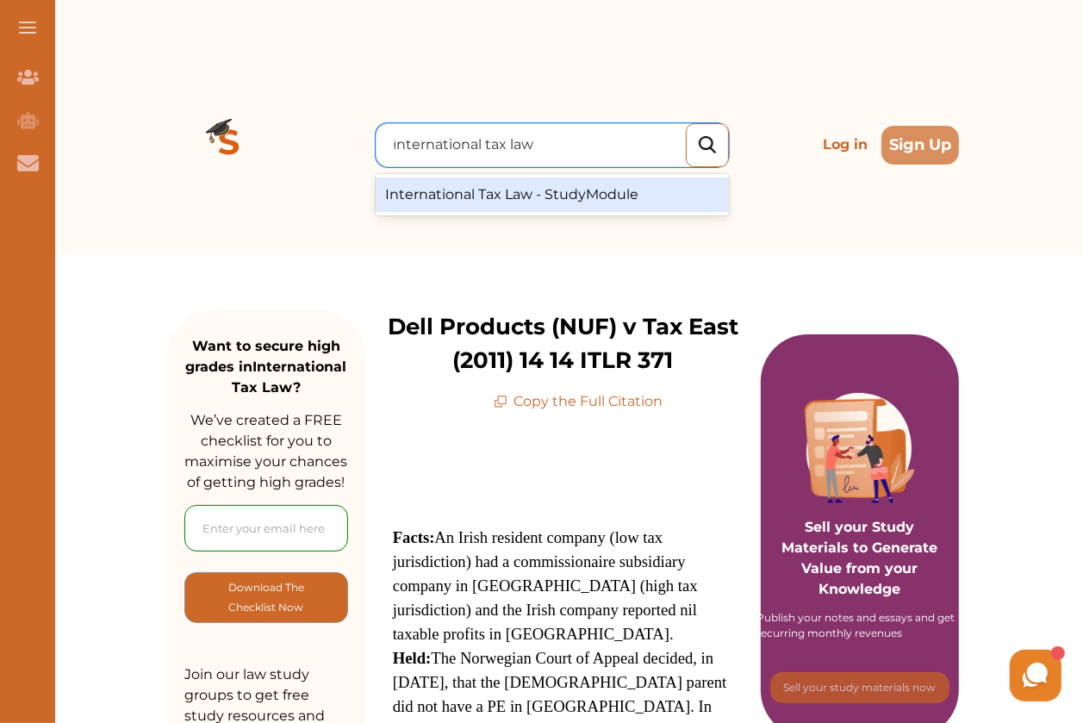
click at [537, 177] on div "International Tax Law - StudyModule" at bounding box center [552, 194] width 353 height 34
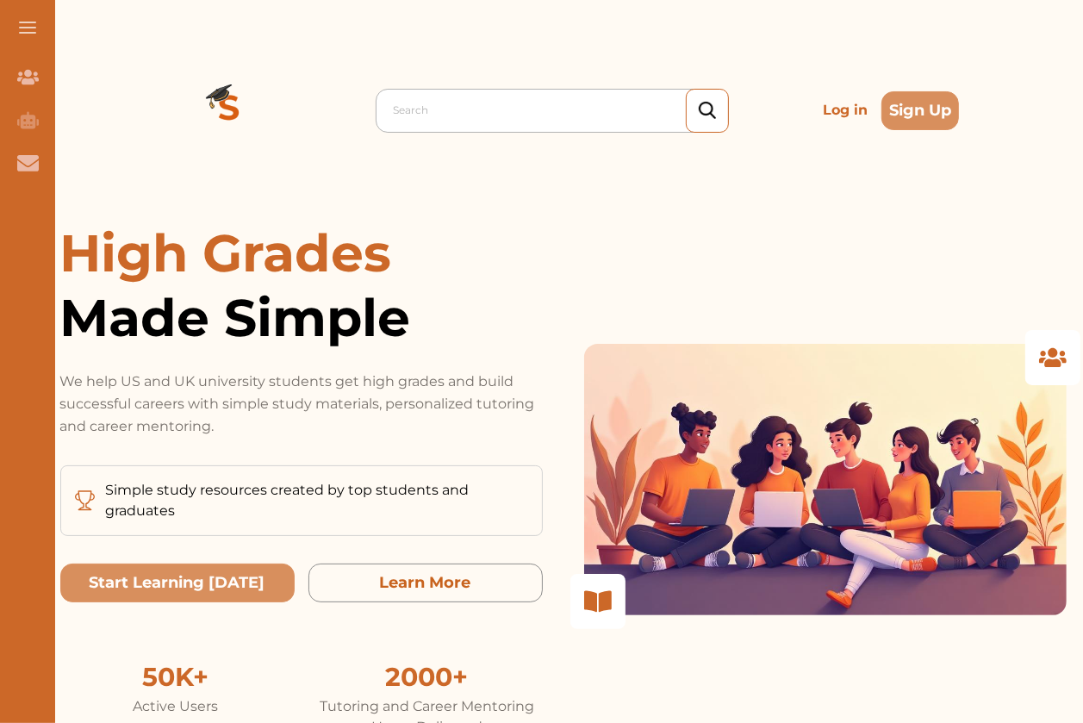
click at [622, 109] on div at bounding box center [557, 110] width 326 height 24
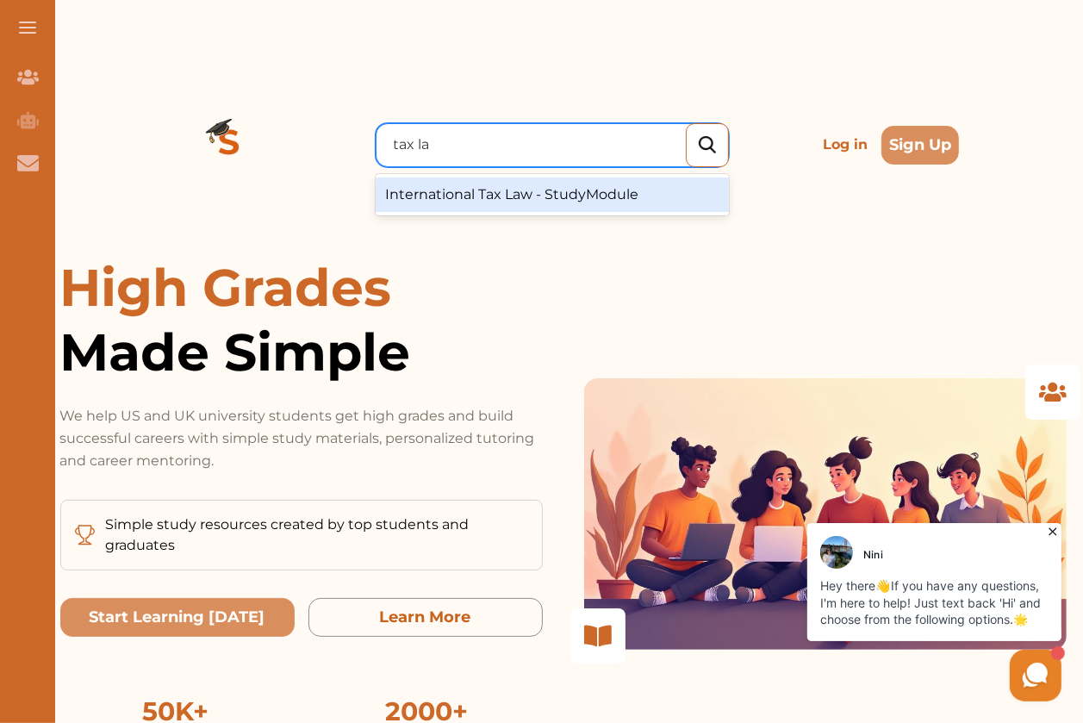
type input "tax law"
click at [615, 177] on div "International Tax Law - StudyModule" at bounding box center [552, 194] width 353 height 34
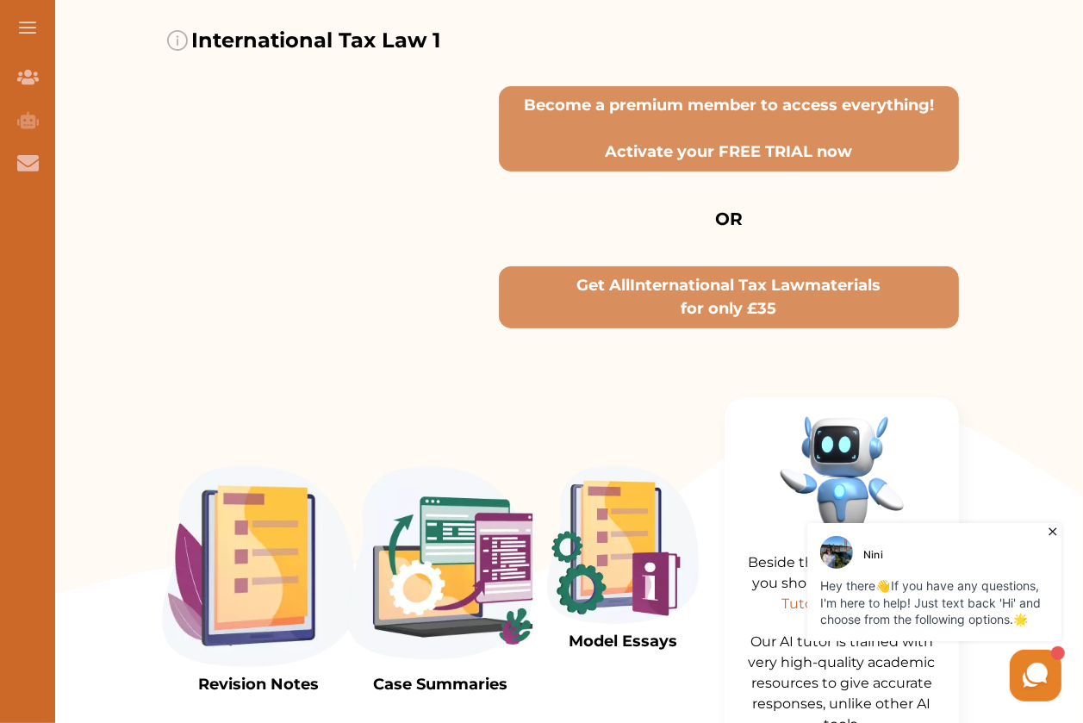
scroll to position [271, 0]
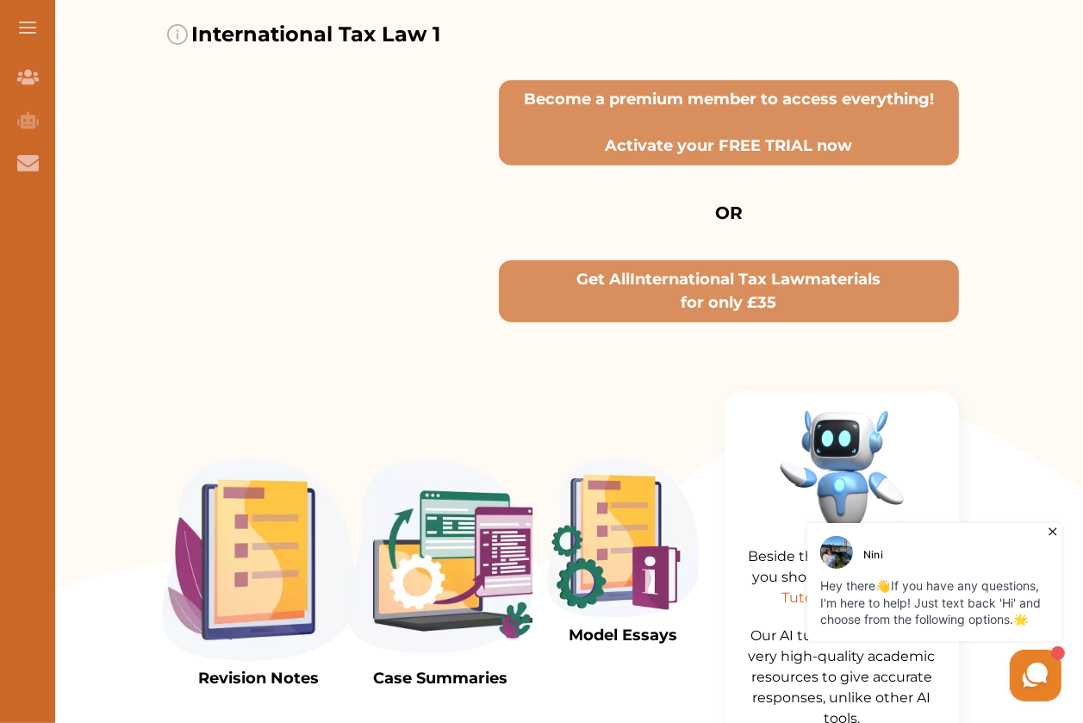
click at [1052, 532] on icon at bounding box center [1052, 531] width 8 height 8
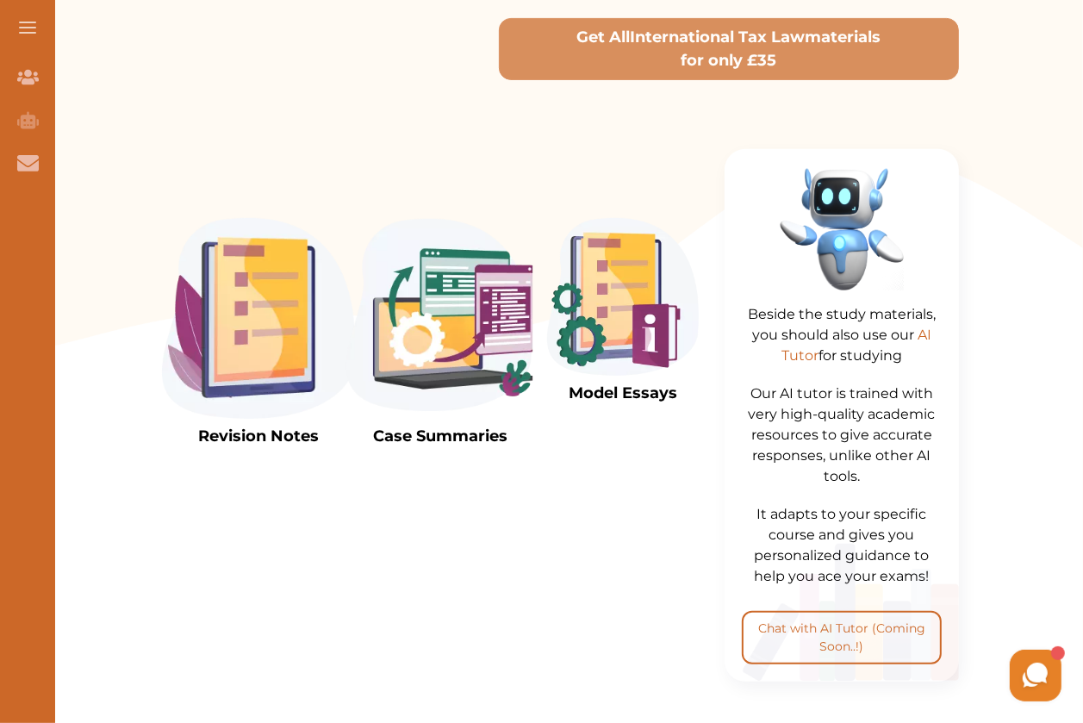
scroll to position [550, 0]
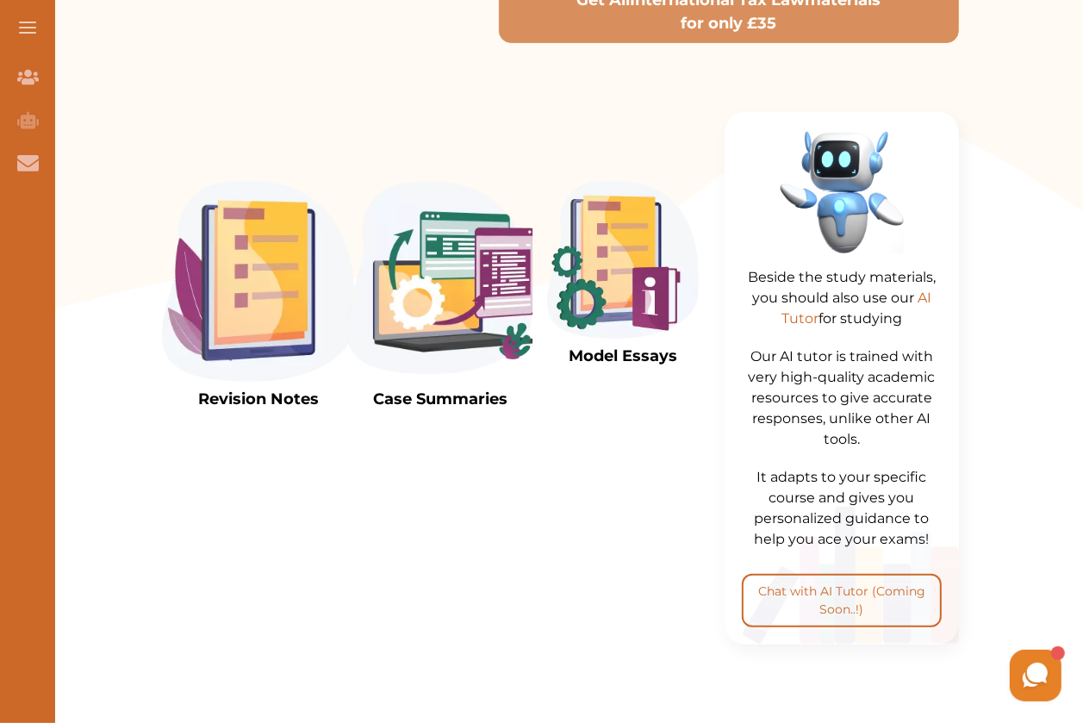
click at [443, 204] on img at bounding box center [440, 281] width 193 height 201
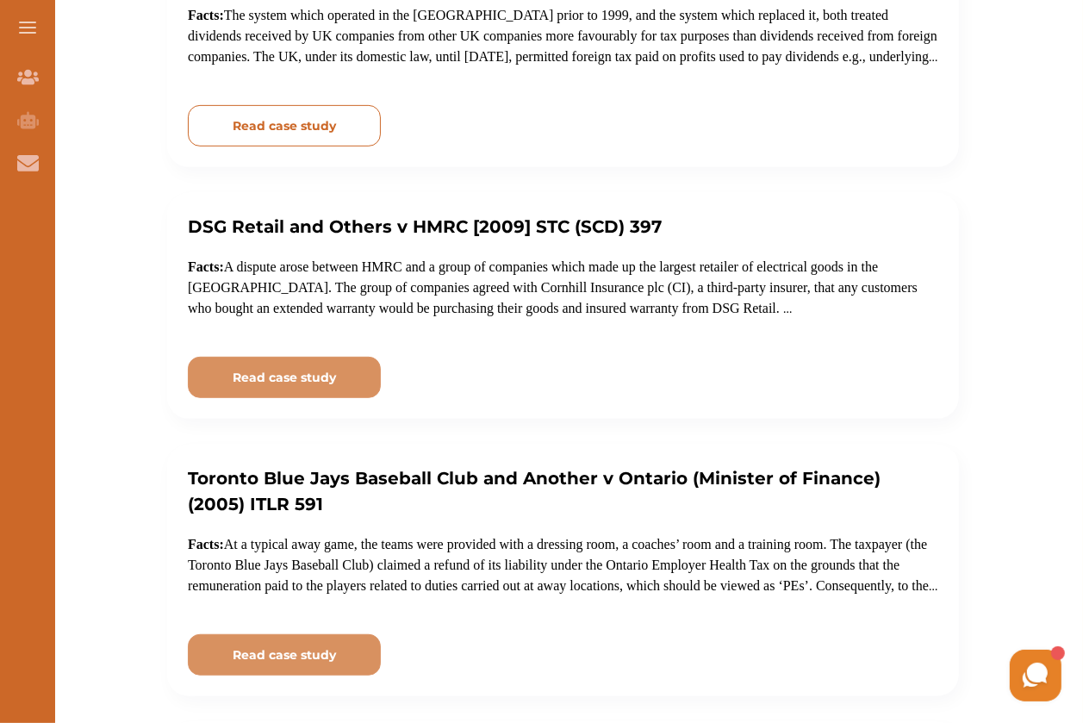
click at [297, 117] on p "Read case study" at bounding box center [284, 126] width 103 height 18
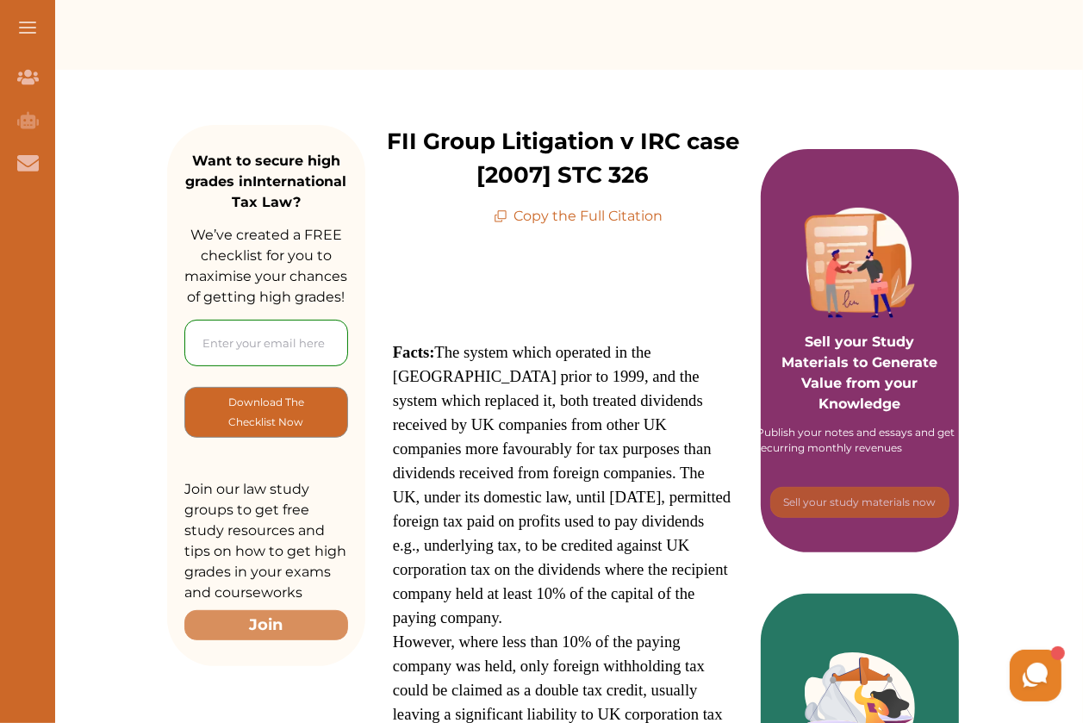
scroll to position [149, 0]
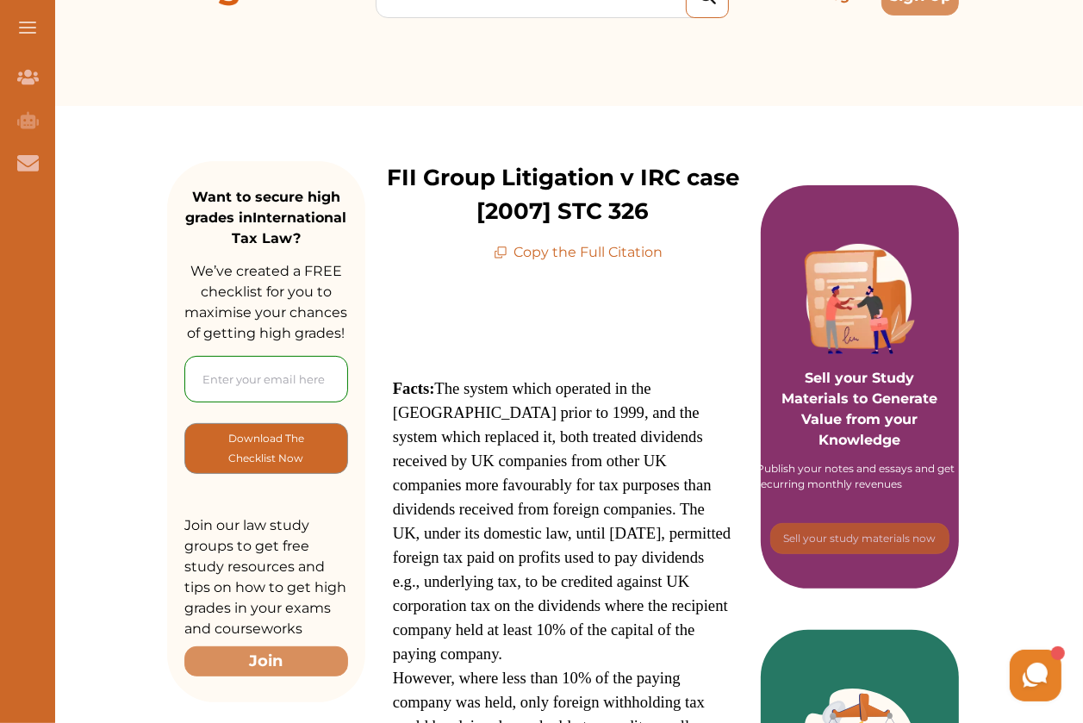
click at [246, 356] on input "email" at bounding box center [266, 379] width 164 height 47
type input "[EMAIL_ADDRESS][DOMAIN_NAME]"
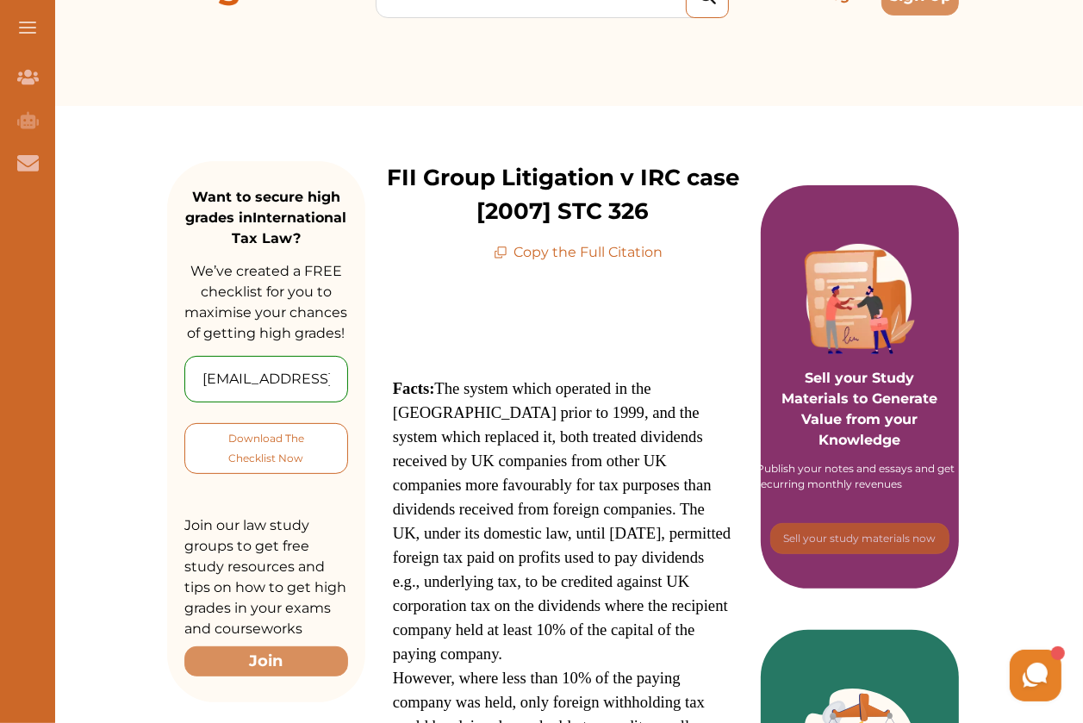
click at [229, 428] on p "Download The Checklist Now" at bounding box center [266, 448] width 93 height 40
